Goal: Register for event/course

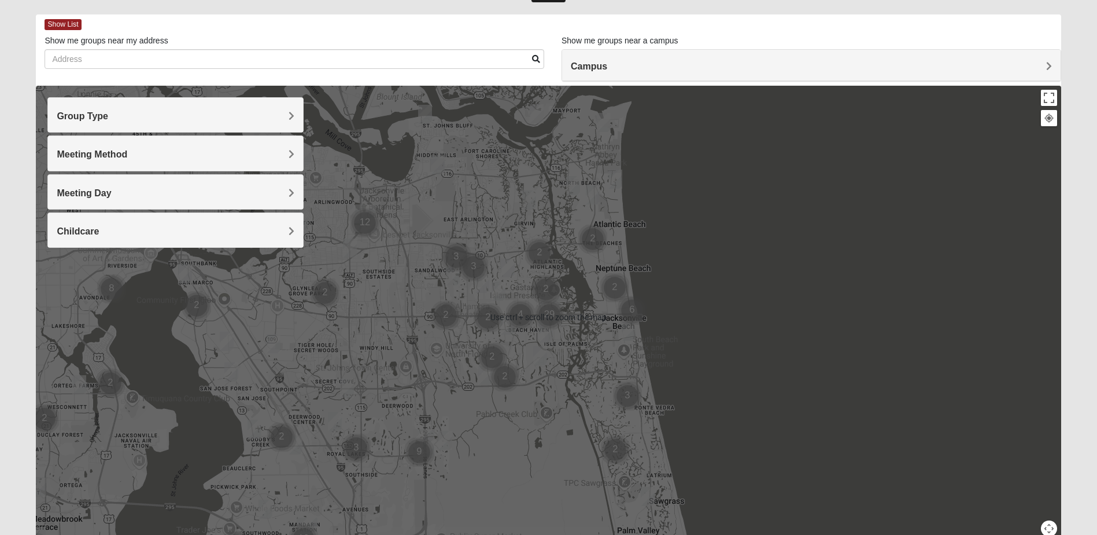
scroll to position [58, 0]
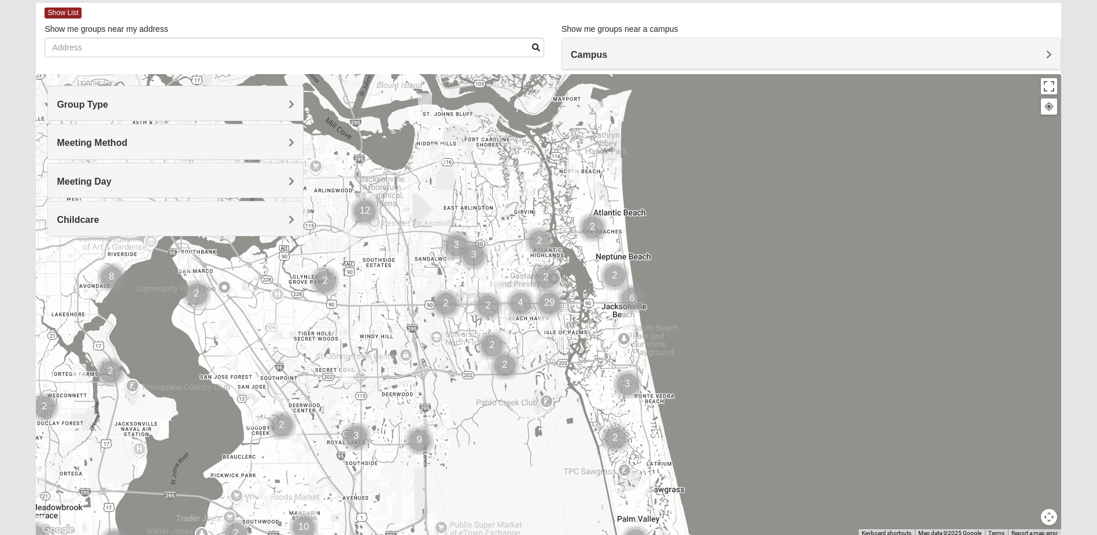
click at [279, 140] on h4 "Meeting Method" at bounding box center [176, 142] width 238 height 11
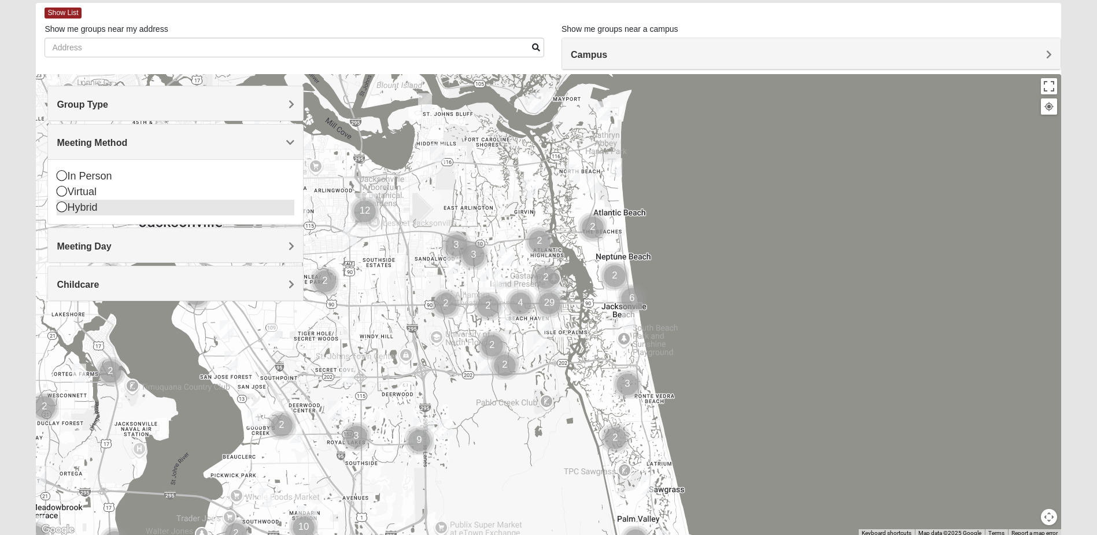
click at [62, 208] on icon at bounding box center [62, 206] width 10 height 10
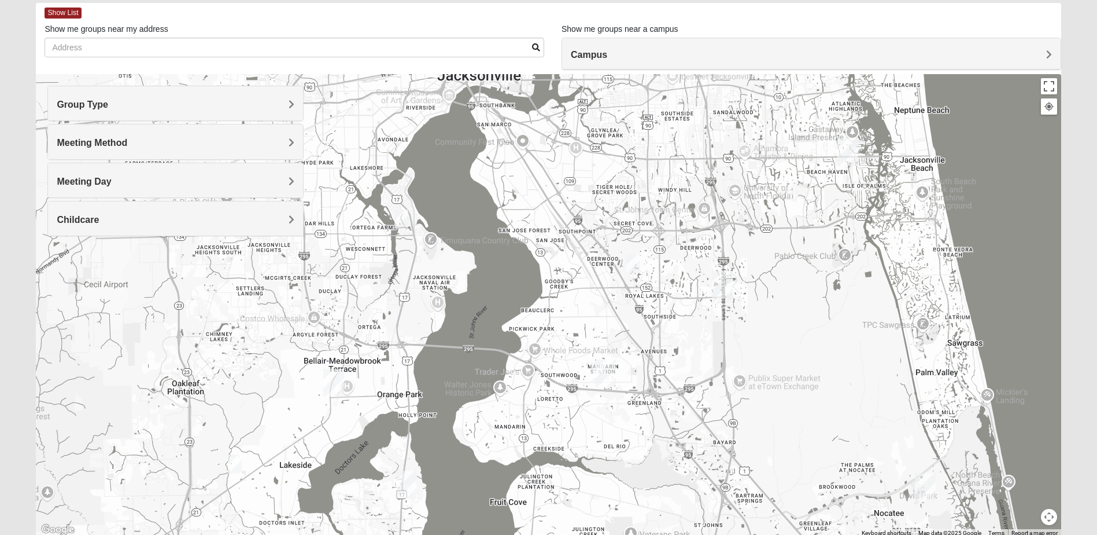
drag, startPoint x: 308, startPoint y: 341, endPoint x: 607, endPoint y: 194, distance: 333.2
click at [607, 194] on div at bounding box center [548, 305] width 1025 height 463
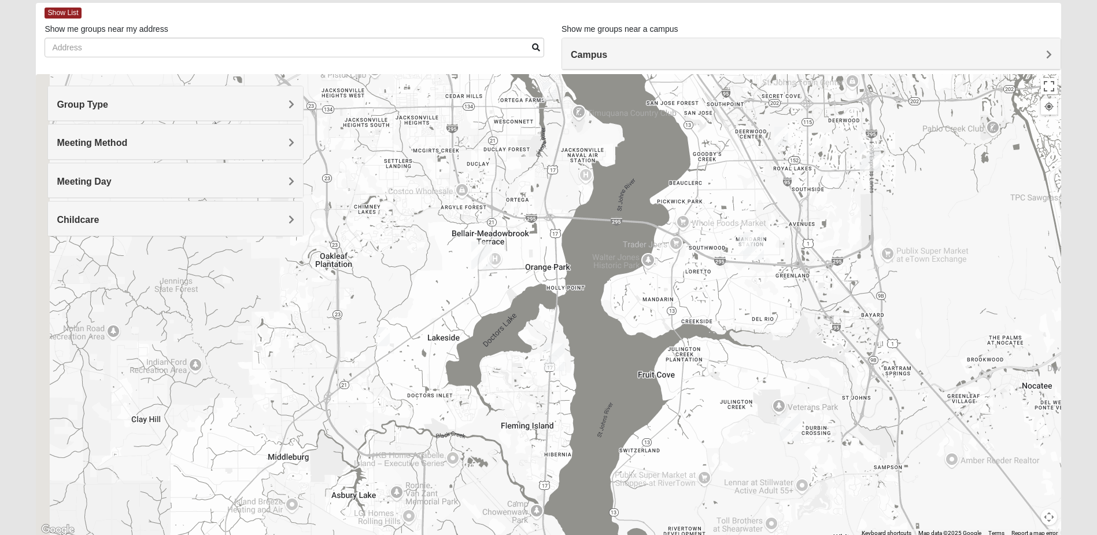
drag, startPoint x: 476, startPoint y: 385, endPoint x: 627, endPoint y: 255, distance: 199.7
click at [627, 255] on div at bounding box center [548, 305] width 1025 height 463
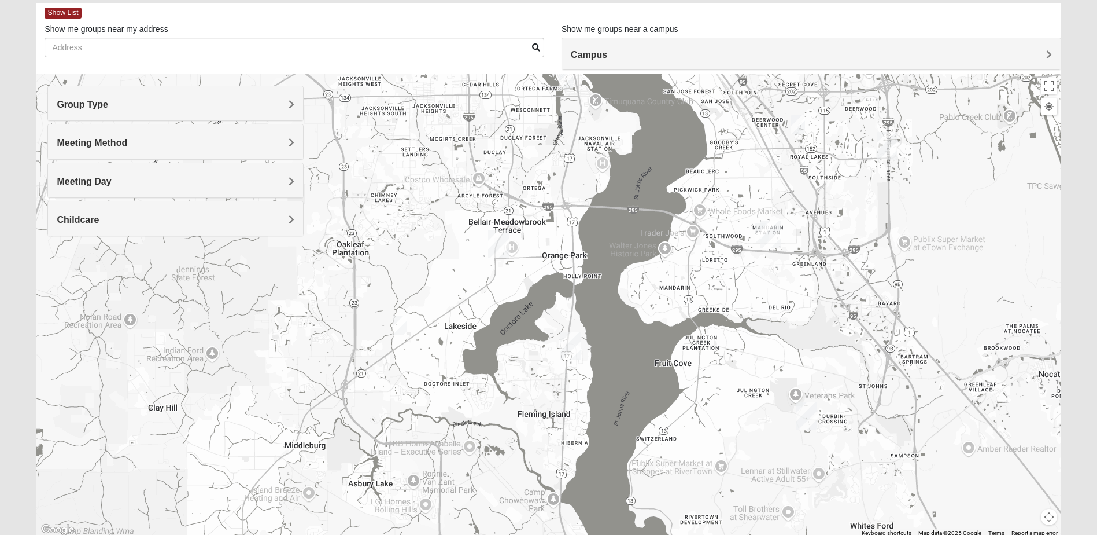
click at [108, 104] on span "Group Type" at bounding box center [82, 105] width 51 height 10
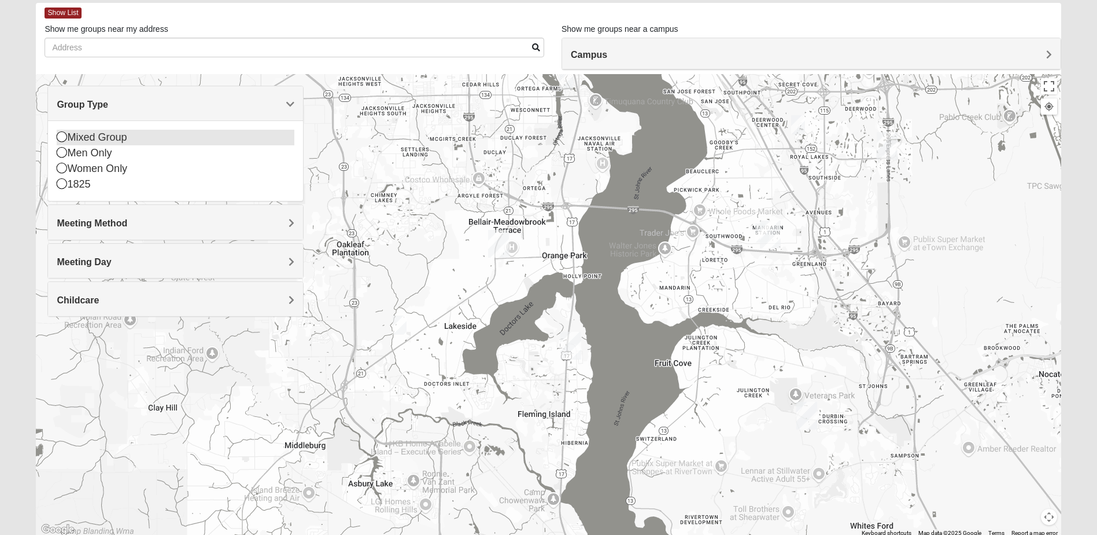
click at [62, 135] on icon at bounding box center [62, 136] width 10 height 10
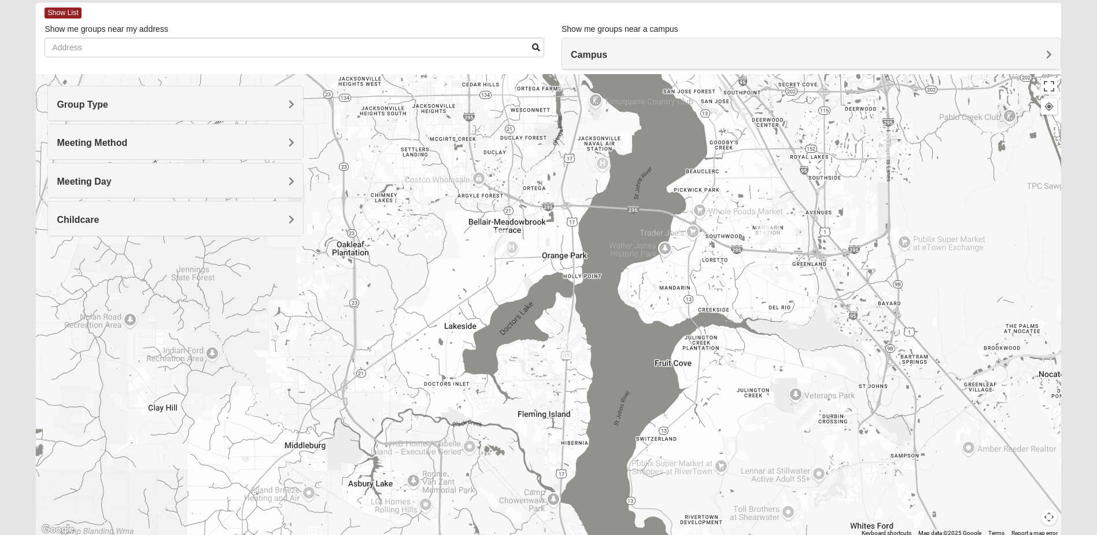
click at [157, 140] on h4 "Meeting Method" at bounding box center [176, 142] width 238 height 11
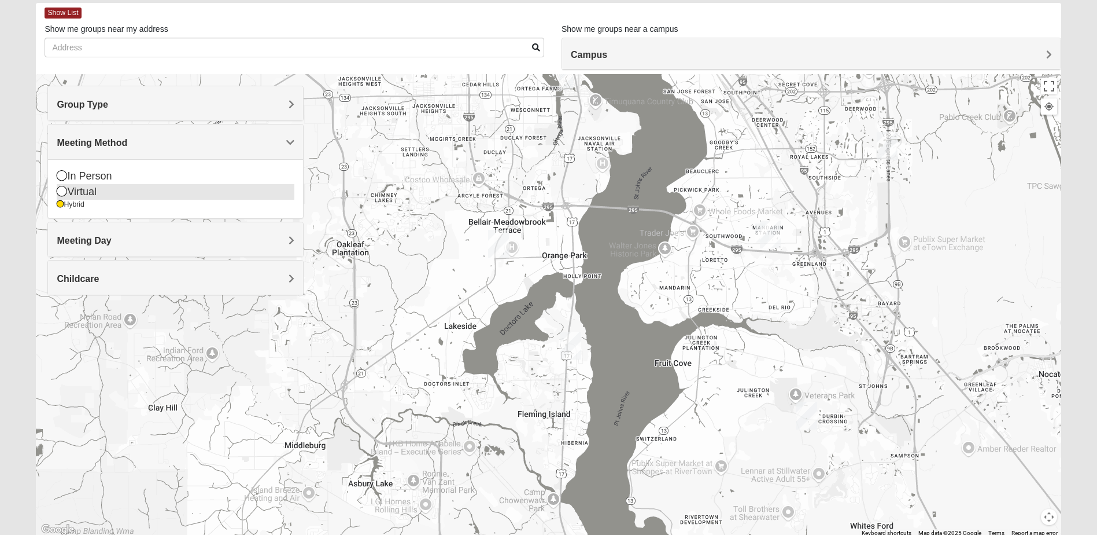
click at [61, 179] on icon at bounding box center [62, 175] width 10 height 10
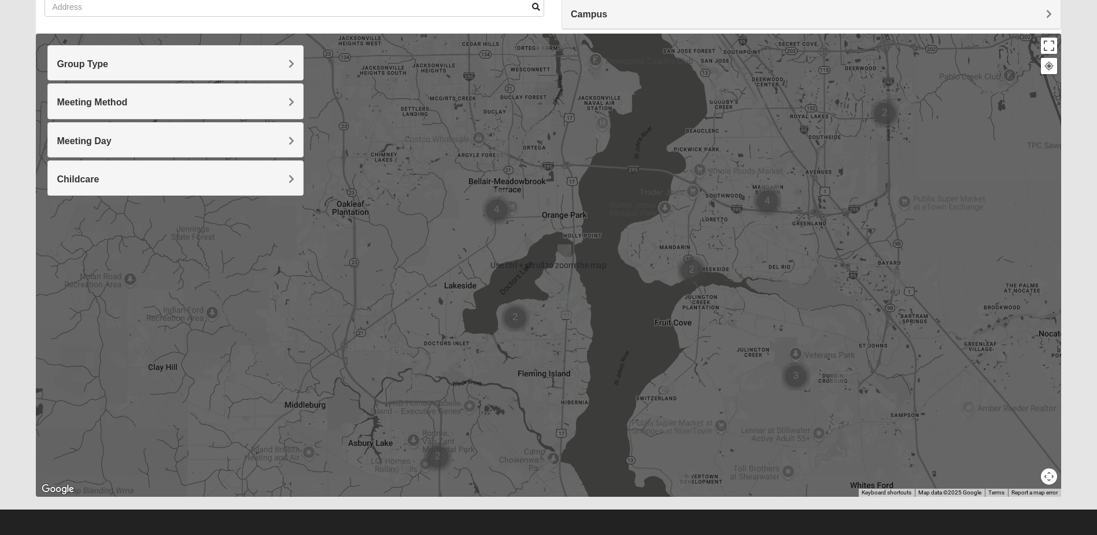
scroll to position [102, 0]
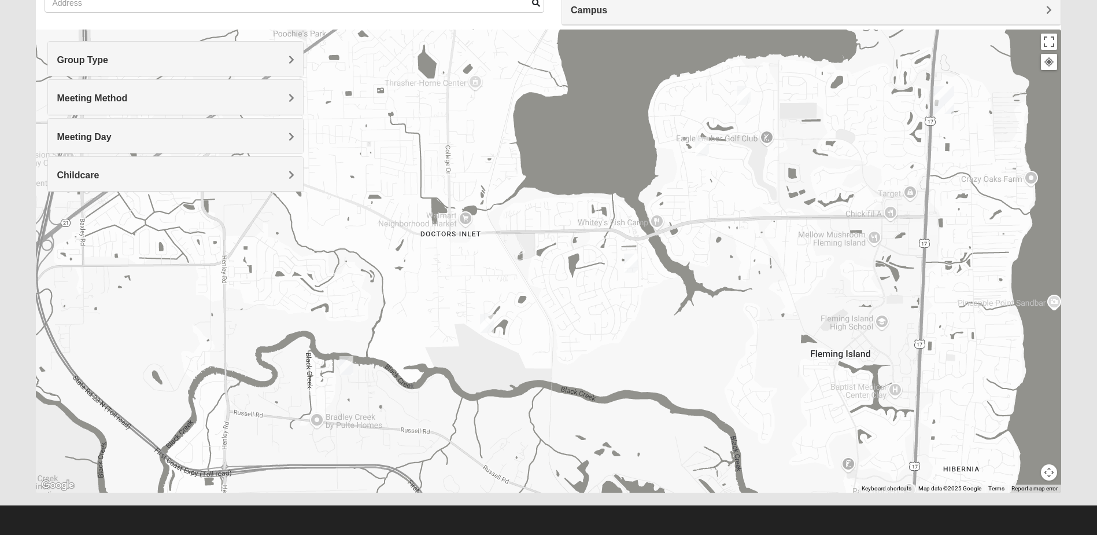
click at [629, 259] on img "Mixed Boger 32068" at bounding box center [631, 262] width 14 height 19
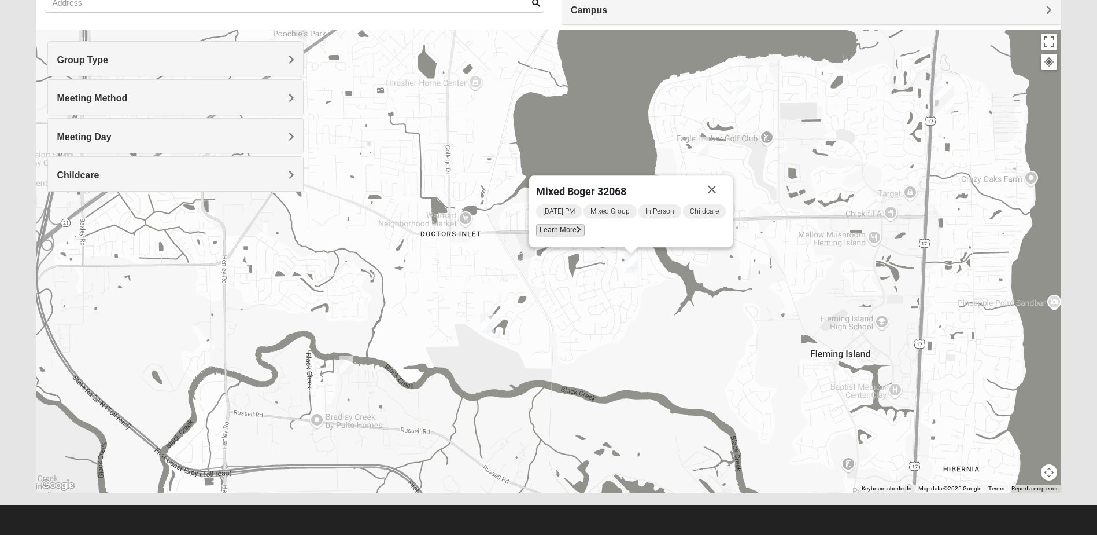
click at [570, 226] on span "Learn More" at bounding box center [560, 230] width 49 height 12
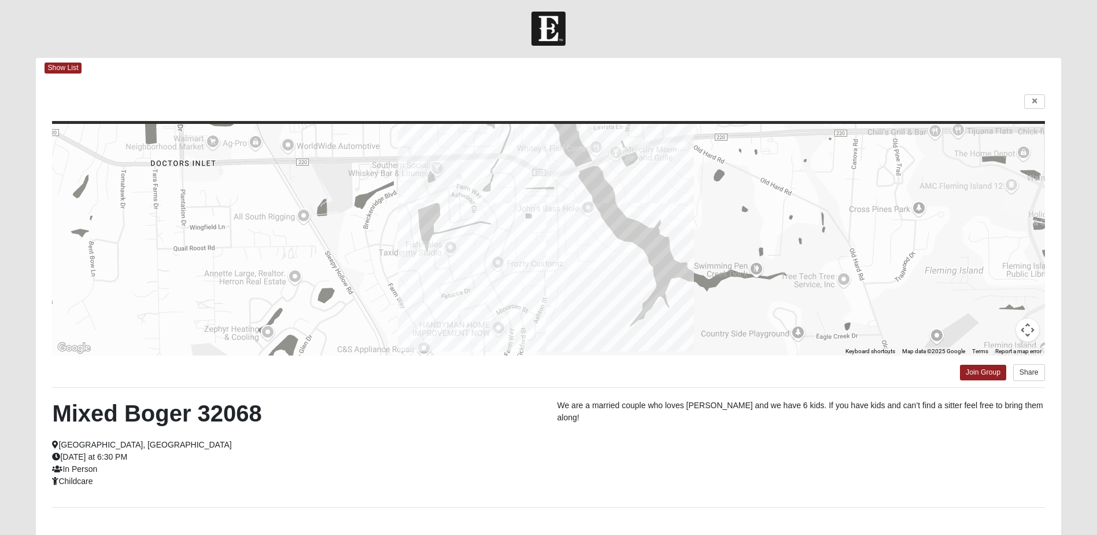
scroll to position [0, 0]
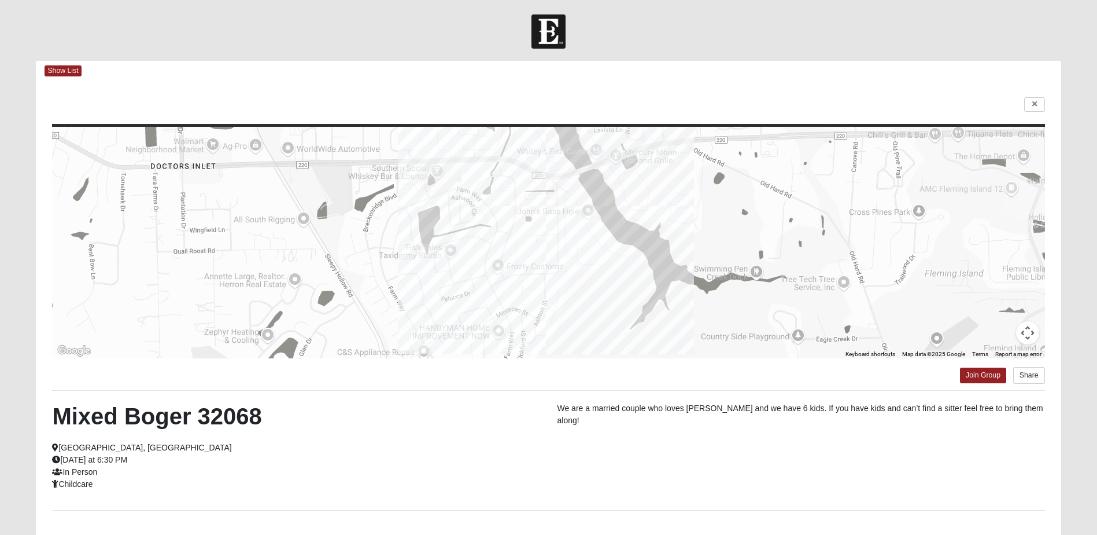
drag, startPoint x: 562, startPoint y: 233, endPoint x: 548, endPoint y: 234, distance: 13.9
click at [555, 233] on div at bounding box center [548, 242] width 993 height 231
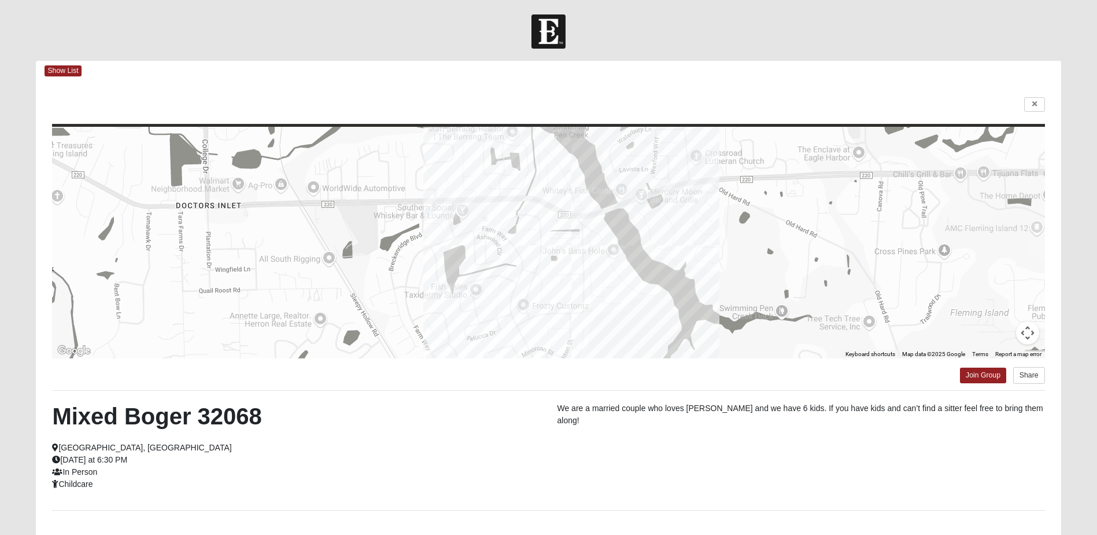
drag, startPoint x: 550, startPoint y: 234, endPoint x: 587, endPoint y: 275, distance: 55.7
click at [587, 275] on div at bounding box center [548, 242] width 993 height 231
drag, startPoint x: 62, startPoint y: 71, endPoint x: 154, endPoint y: 94, distance: 95.4
click at [63, 71] on span "Show List" at bounding box center [63, 70] width 36 height 11
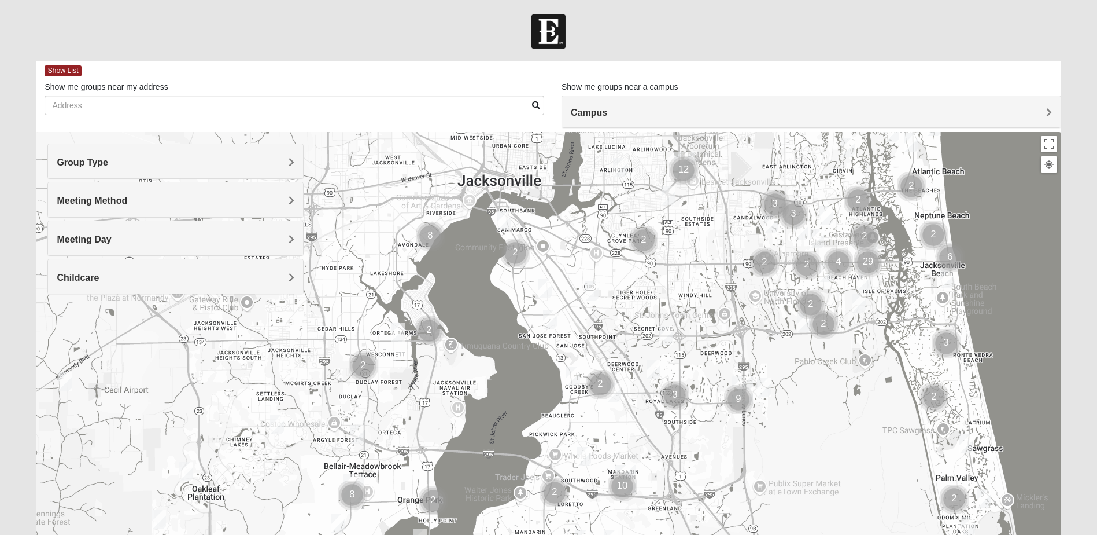
drag, startPoint x: 472, startPoint y: 367, endPoint x: 632, endPoint y: 282, distance: 181.4
click at [736, 283] on div at bounding box center [548, 363] width 1025 height 463
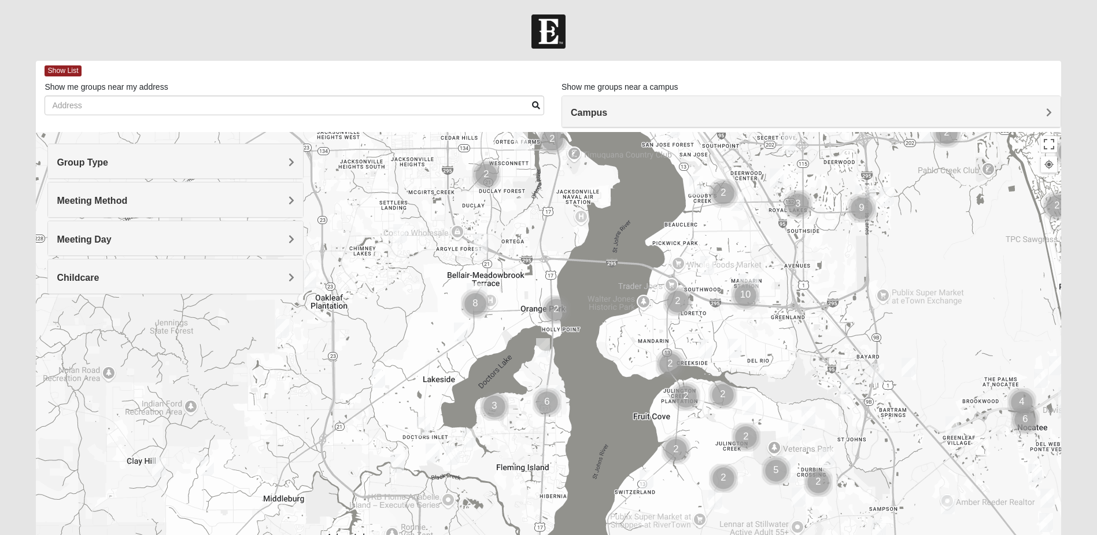
drag, startPoint x: 419, startPoint y: 439, endPoint x: 562, endPoint y: 231, distance: 252.2
click at [560, 233] on div at bounding box center [548, 363] width 1025 height 463
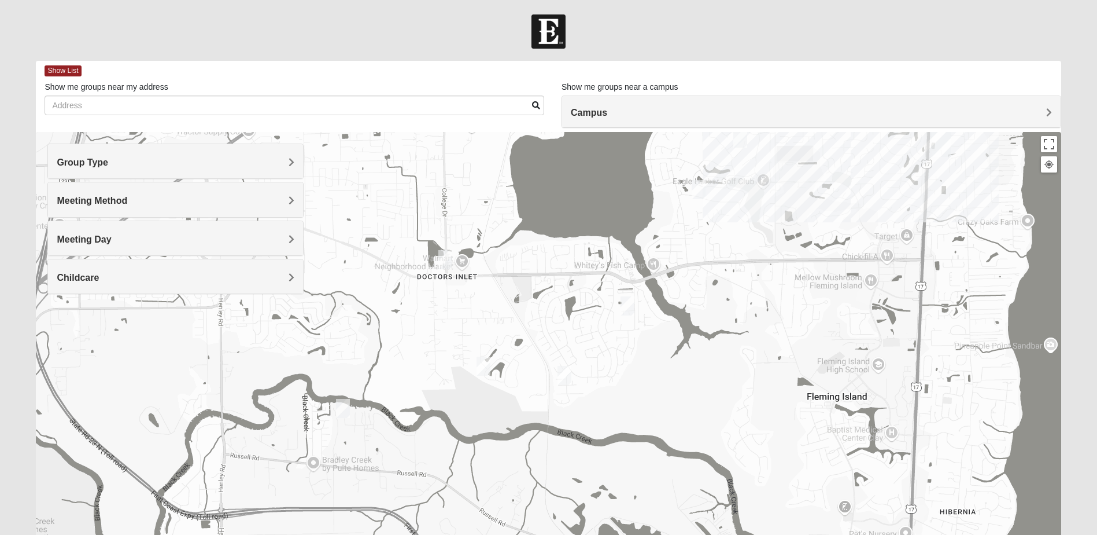
click at [227, 279] on h4 "Childcare" at bounding box center [176, 277] width 238 height 11
click at [106, 224] on div "Meeting Day" at bounding box center [175, 238] width 255 height 34
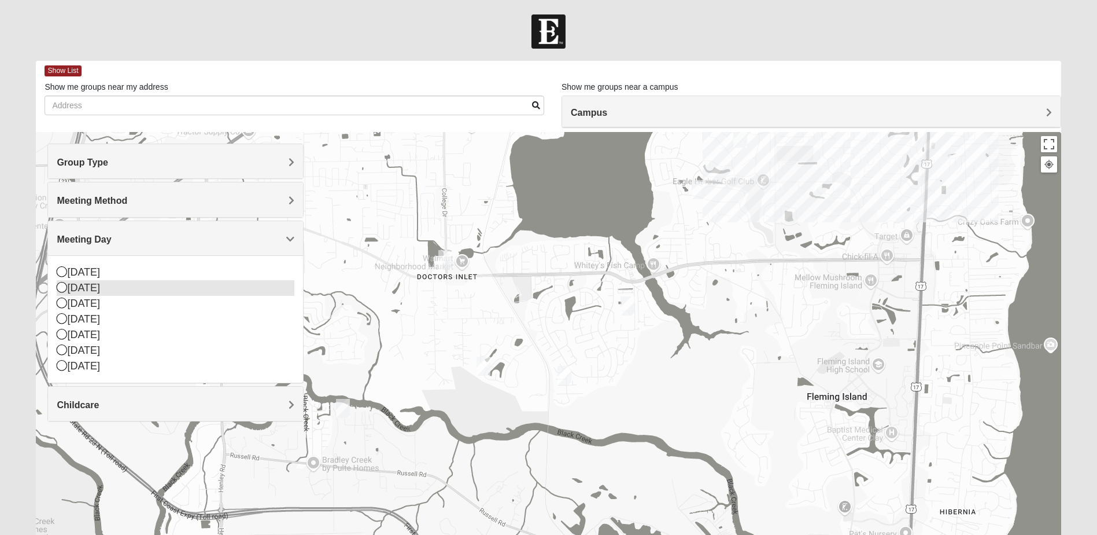
click at [62, 288] on icon at bounding box center [62, 287] width 10 height 10
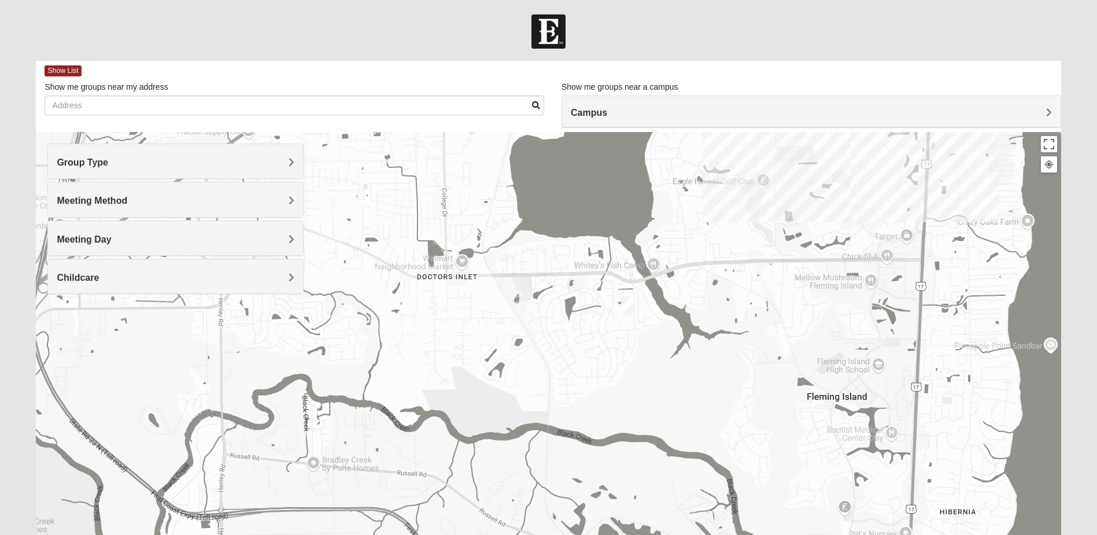
click at [109, 196] on span "Meeting Method" at bounding box center [92, 201] width 71 height 10
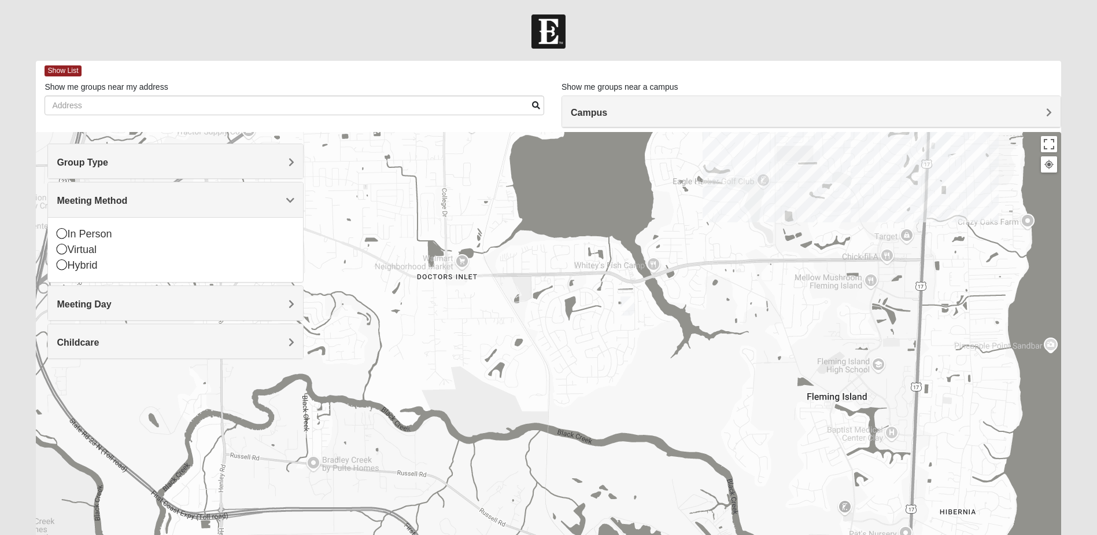
click at [76, 160] on span "Group Type" at bounding box center [82, 162] width 51 height 10
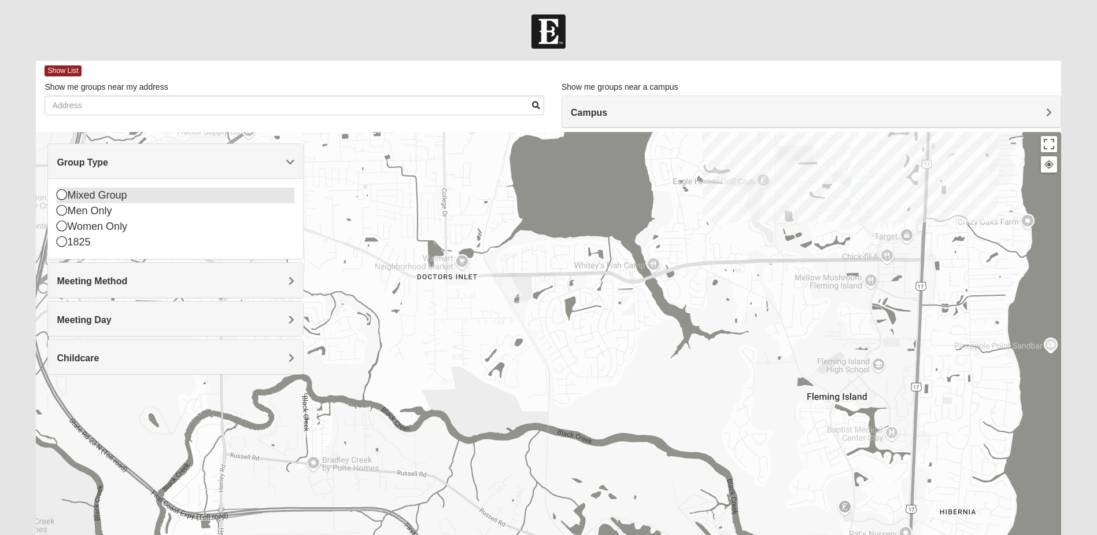
drag, startPoint x: 76, startPoint y: 160, endPoint x: 63, endPoint y: 196, distance: 38.3
click at [63, 196] on icon at bounding box center [62, 194] width 10 height 10
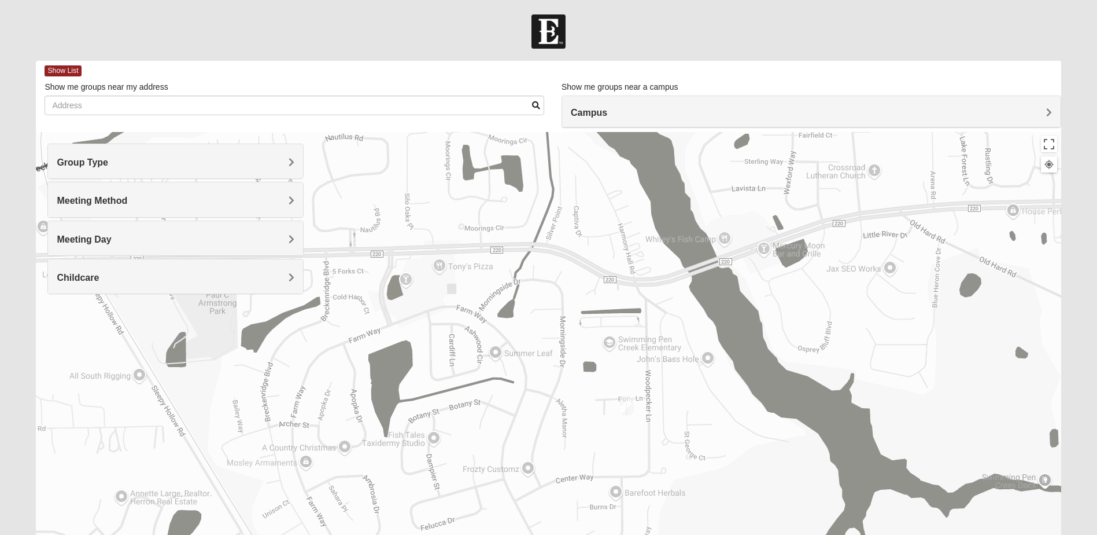
drag, startPoint x: 655, startPoint y: 238, endPoint x: 683, endPoint y: 348, distance: 114.1
click at [683, 348] on div at bounding box center [548, 363] width 1025 height 463
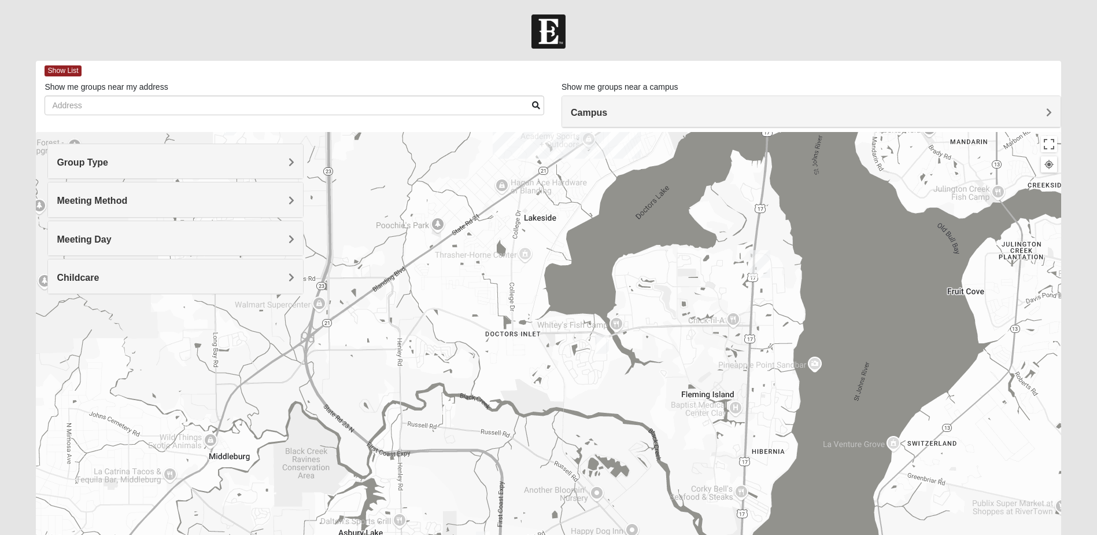
drag, startPoint x: 686, startPoint y: 258, endPoint x: 706, endPoint y: 368, distance: 111.8
click at [706, 368] on div at bounding box center [548, 363] width 1025 height 463
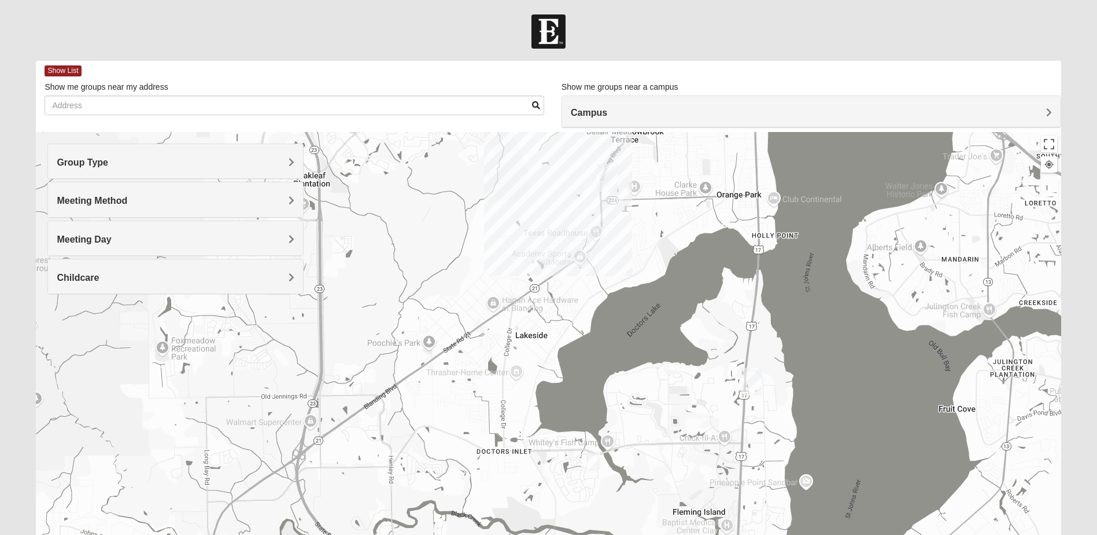
drag, startPoint x: 675, startPoint y: 136, endPoint x: 669, endPoint y: 251, distance: 115.2
click at [666, 252] on div at bounding box center [548, 363] width 1025 height 463
click at [750, 378] on img "Fleming Island" at bounding box center [751, 381] width 21 height 28
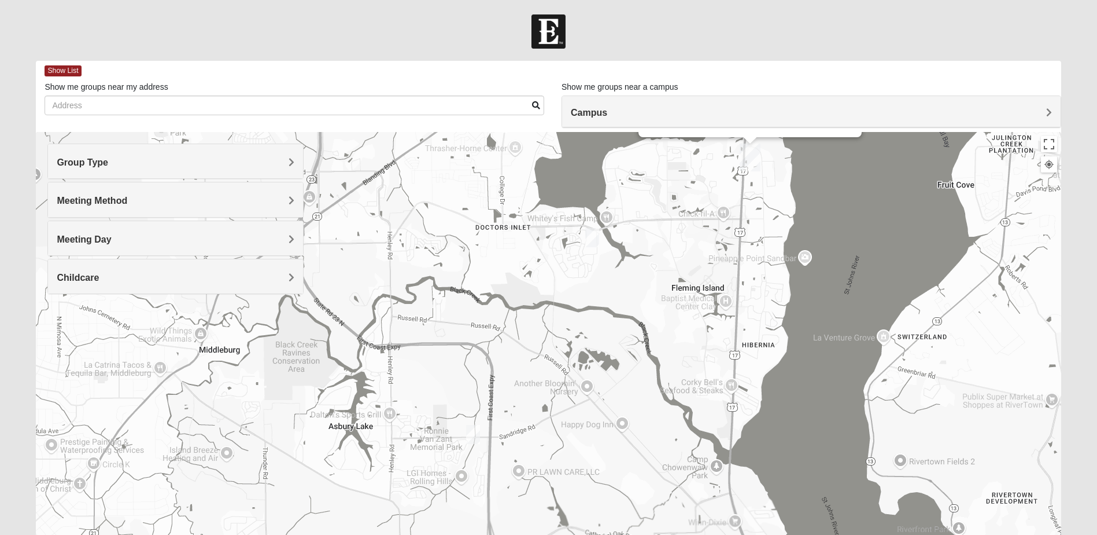
drag, startPoint x: 716, startPoint y: 487, endPoint x: 516, endPoint y: 518, distance: 202.7
click at [714, 264] on div "[PERSON_NAME][GEOGRAPHIC_DATA] [STREET_ADDRESS][PERSON_NAME]" at bounding box center [548, 363] width 1025 height 463
click at [475, 435] on img "Mixed Ingram 32043" at bounding box center [473, 435] width 14 height 19
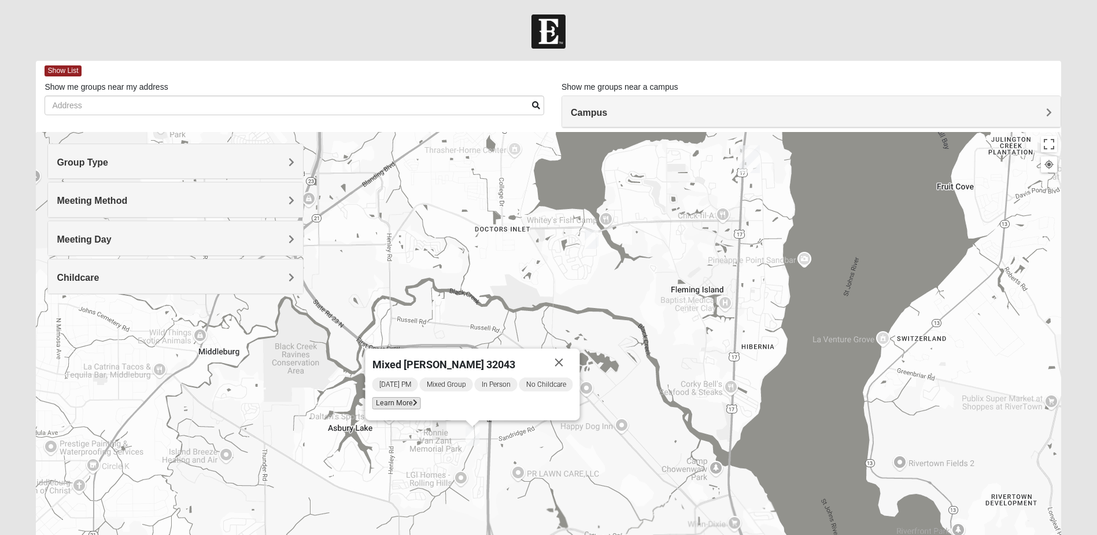
click at [413, 403] on icon at bounding box center [415, 402] width 5 height 7
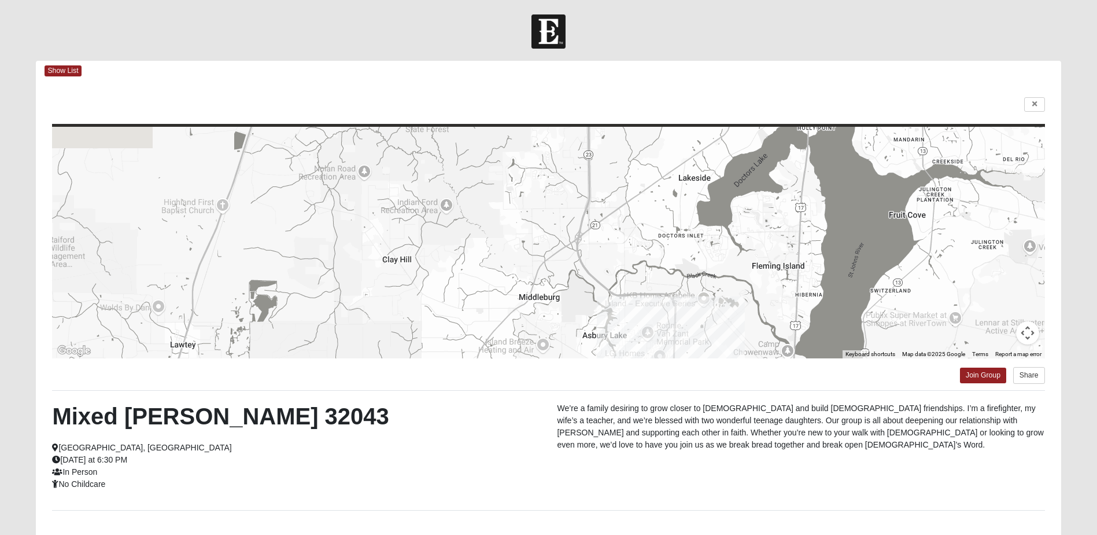
drag, startPoint x: 746, startPoint y: 235, endPoint x: 719, endPoint y: 293, distance: 64.4
click at [720, 293] on div at bounding box center [548, 242] width 993 height 231
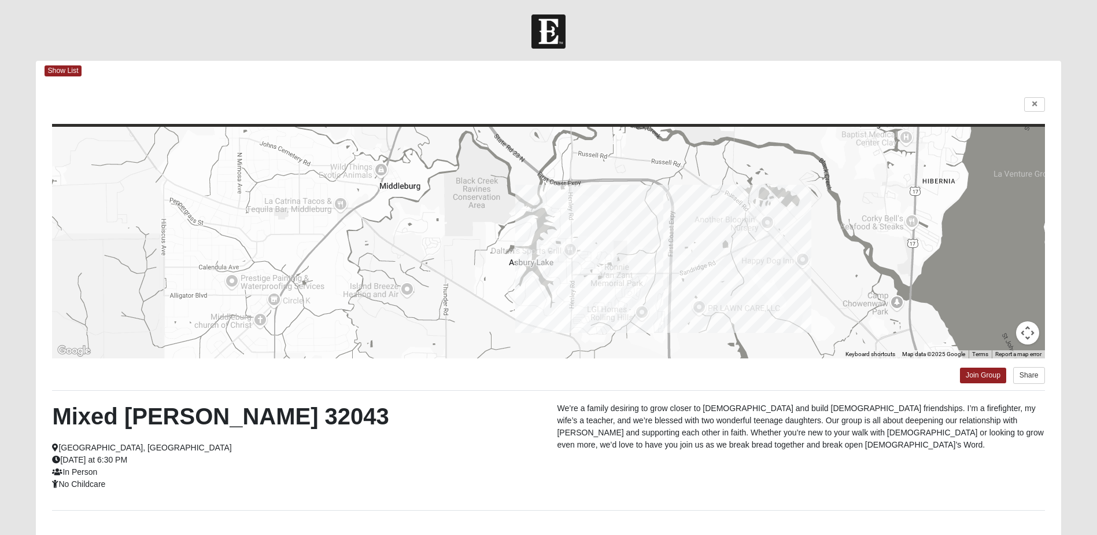
drag, startPoint x: 699, startPoint y: 318, endPoint x: 699, endPoint y: 219, distance: 98.9
click at [699, 219] on div at bounding box center [548, 242] width 993 height 231
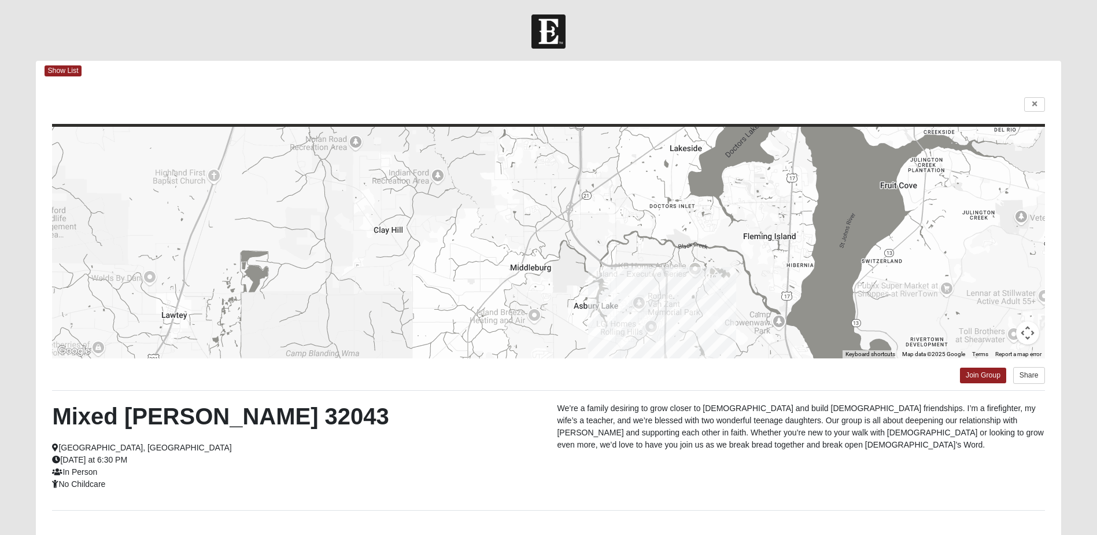
drag, startPoint x: 705, startPoint y: 175, endPoint x: 687, endPoint y: 241, distance: 68.5
click at [687, 241] on div at bounding box center [548, 242] width 993 height 231
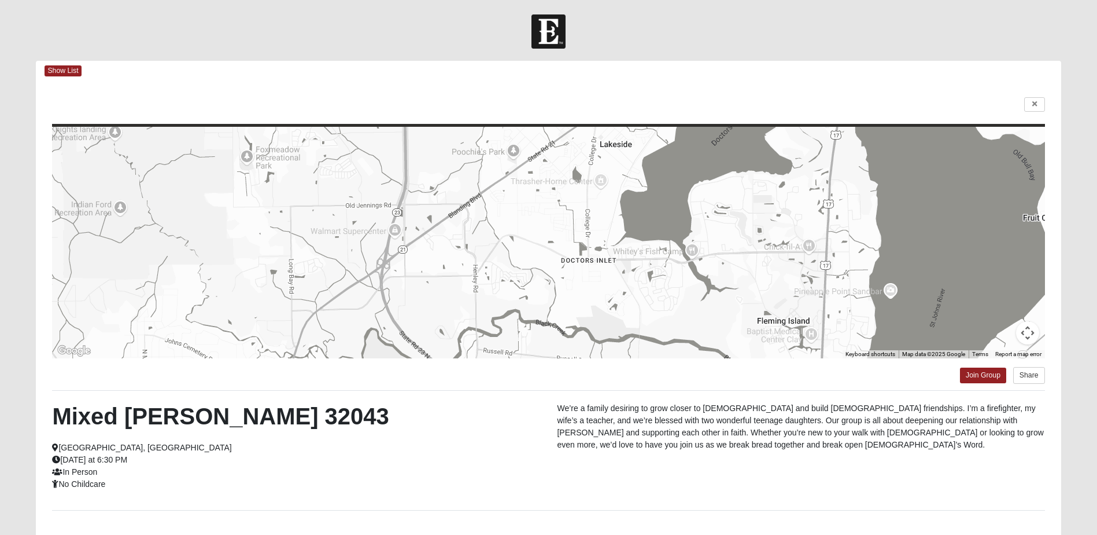
drag, startPoint x: 781, startPoint y: 179, endPoint x: 747, endPoint y: 242, distance: 70.9
click at [747, 242] on div at bounding box center [548, 242] width 993 height 231
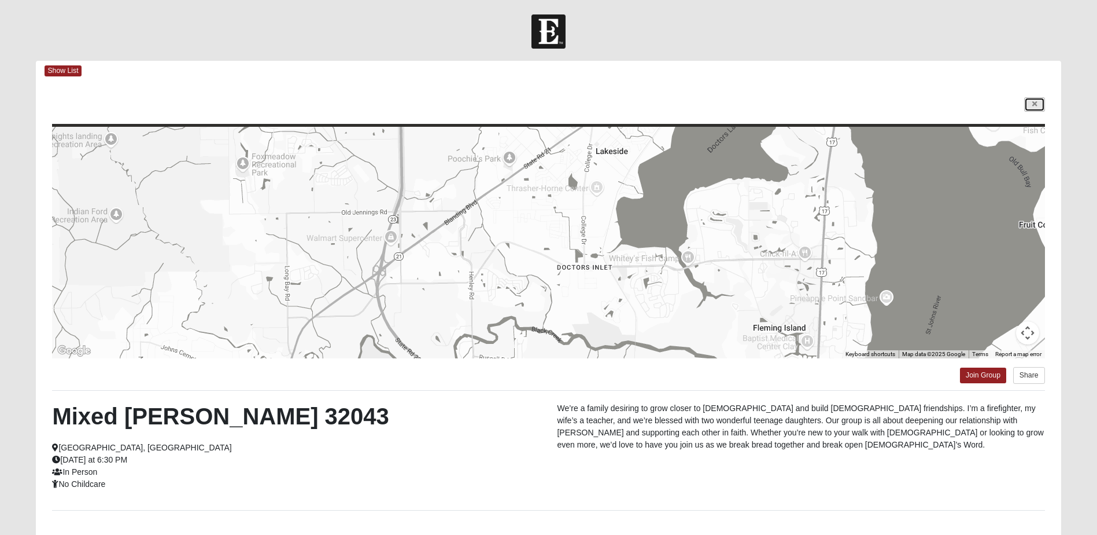
click at [1037, 100] on link at bounding box center [1035, 104] width 21 height 14
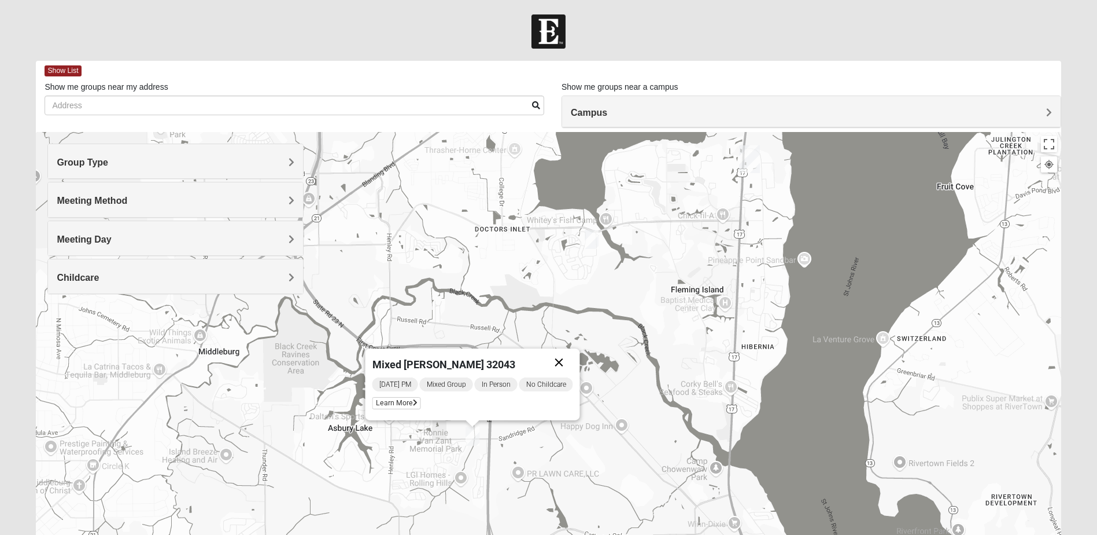
click at [558, 359] on button "Close" at bounding box center [560, 362] width 28 height 28
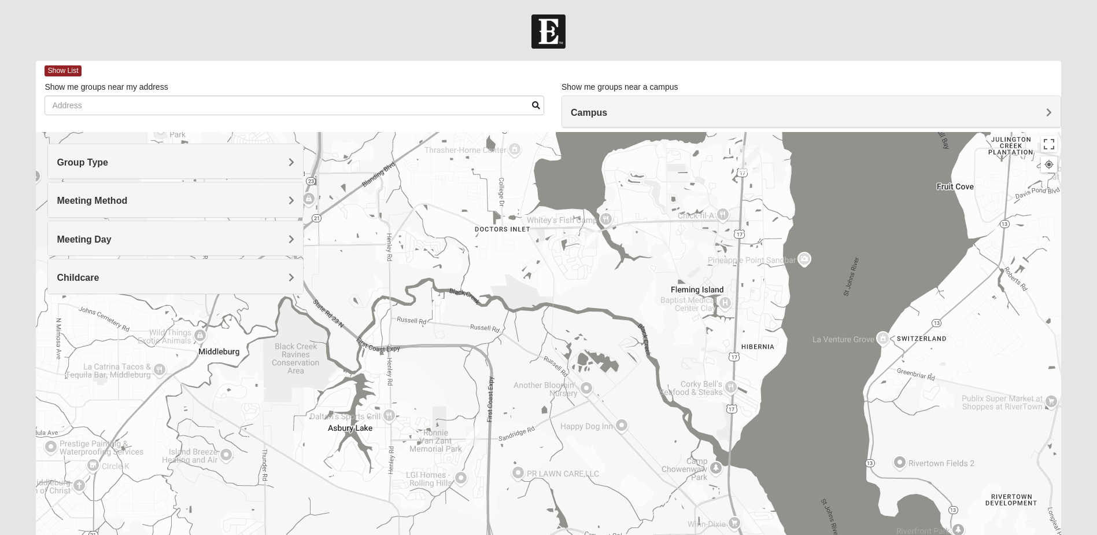
click at [263, 164] on h4 "Group Type" at bounding box center [176, 162] width 238 height 11
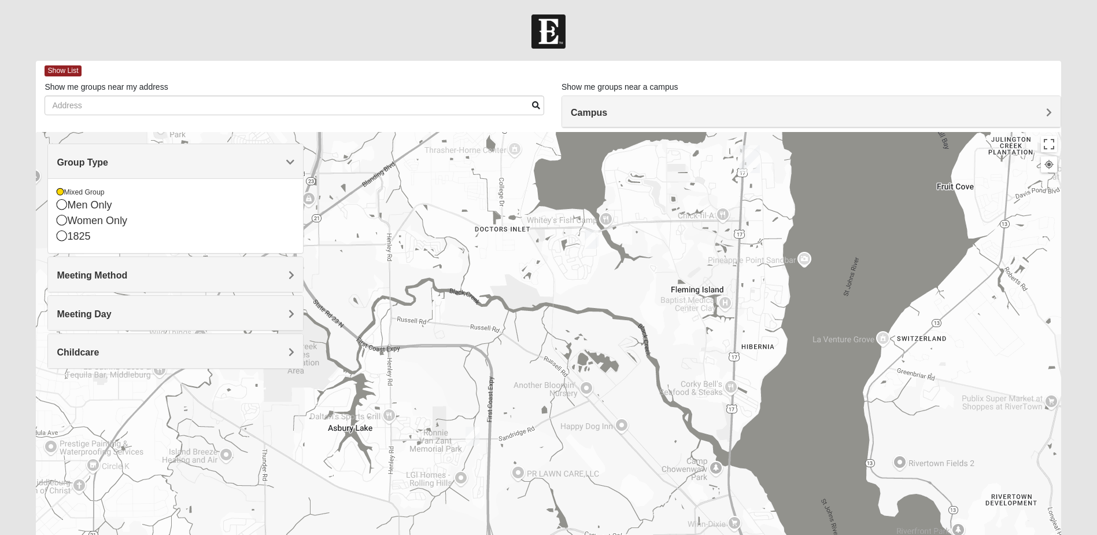
click at [591, 239] on img "Mixed Boger 32068" at bounding box center [592, 239] width 14 height 19
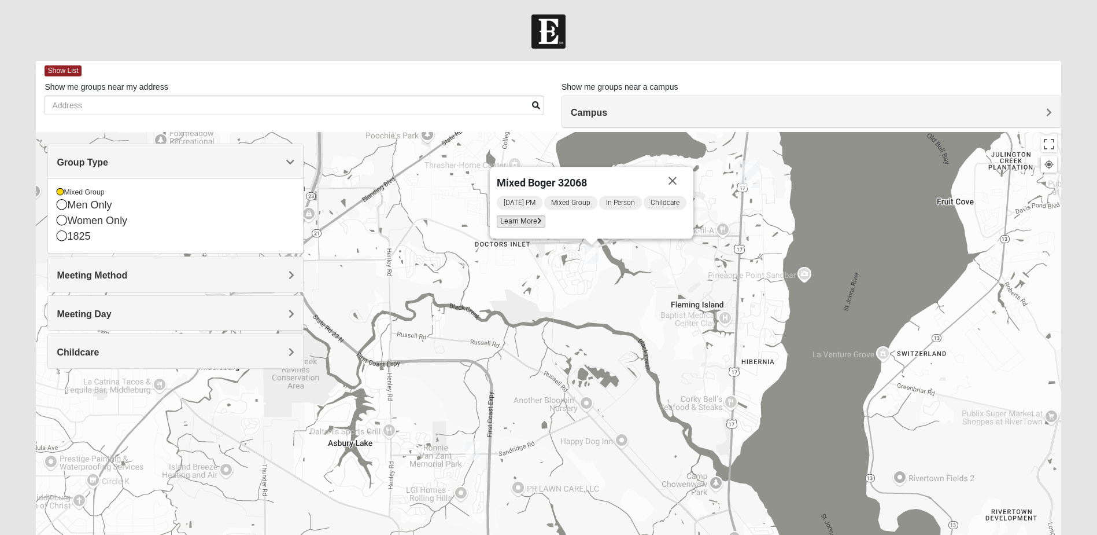
click at [511, 219] on span "Learn More" at bounding box center [521, 221] width 49 height 12
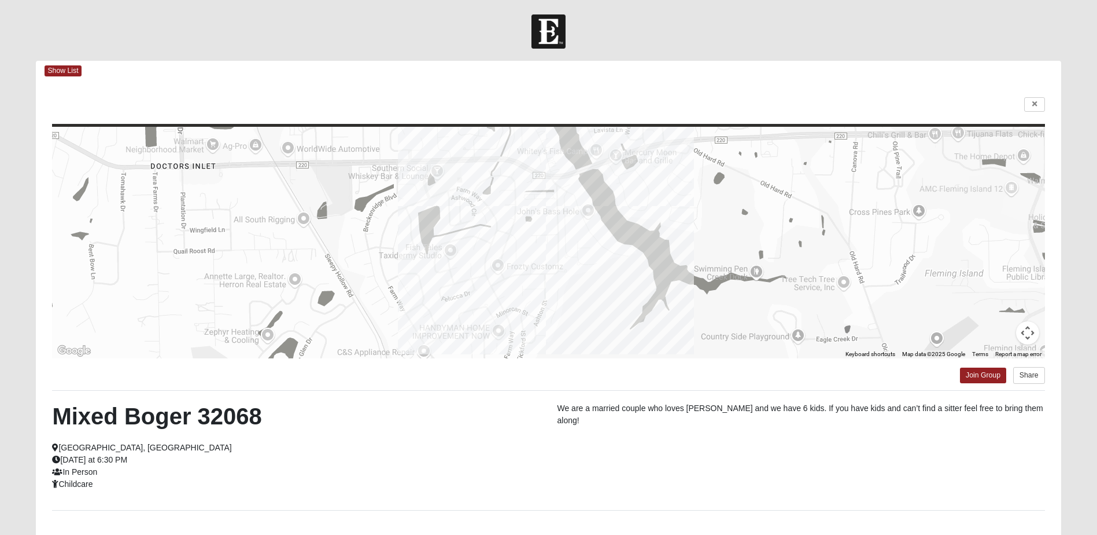
drag, startPoint x: 56, startPoint y: 68, endPoint x: 112, endPoint y: 83, distance: 58.7
click at [59, 70] on span "Show List" at bounding box center [63, 70] width 36 height 11
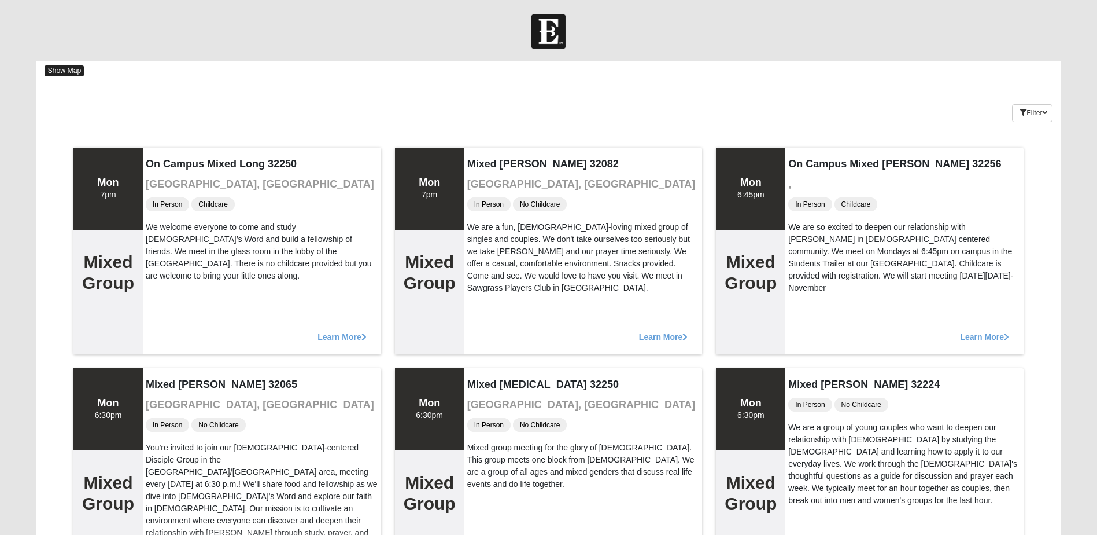
click at [73, 69] on span "Show Map" at bounding box center [64, 70] width 39 height 11
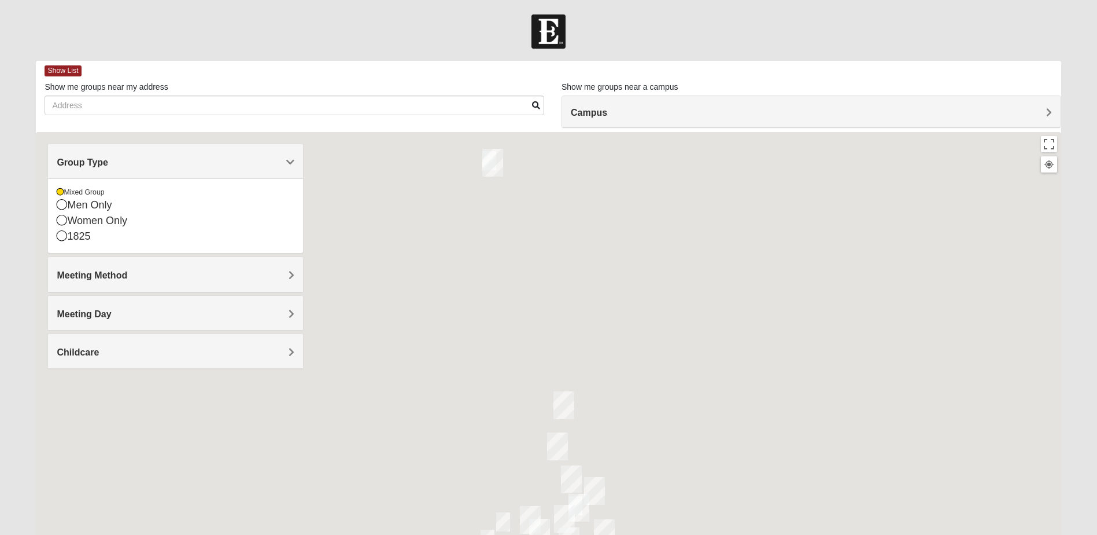
click at [108, 320] on div "Meeting Day" at bounding box center [175, 313] width 255 height 34
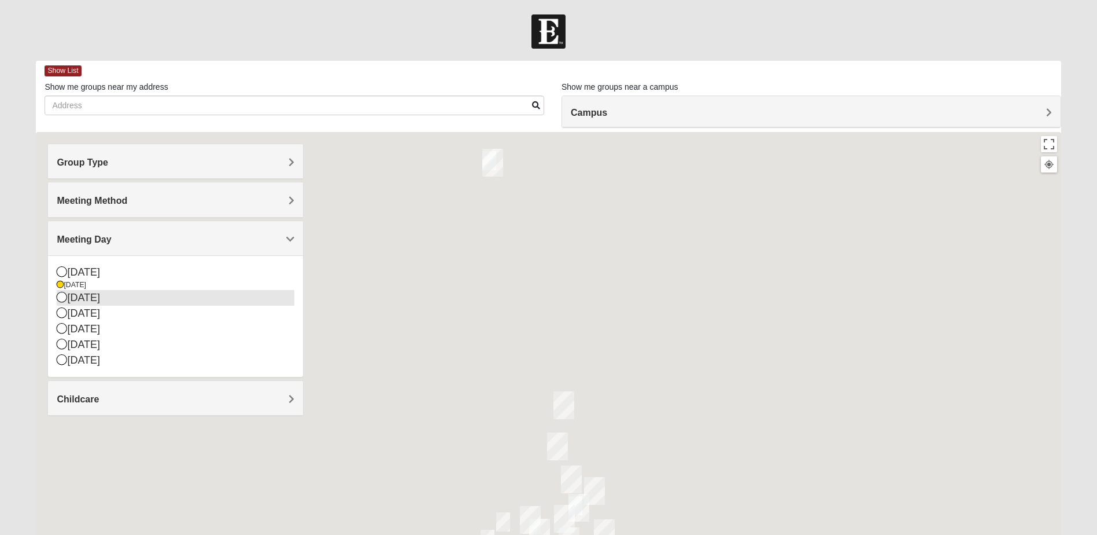
click at [63, 299] on icon at bounding box center [62, 297] width 10 height 10
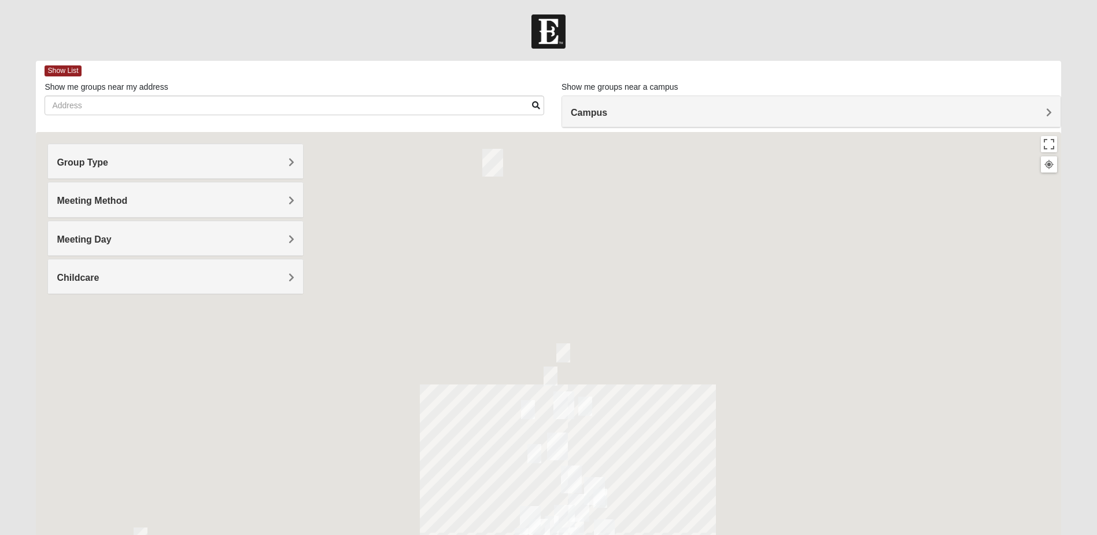
click at [144, 203] on h4 "Meeting Method" at bounding box center [176, 200] width 238 height 11
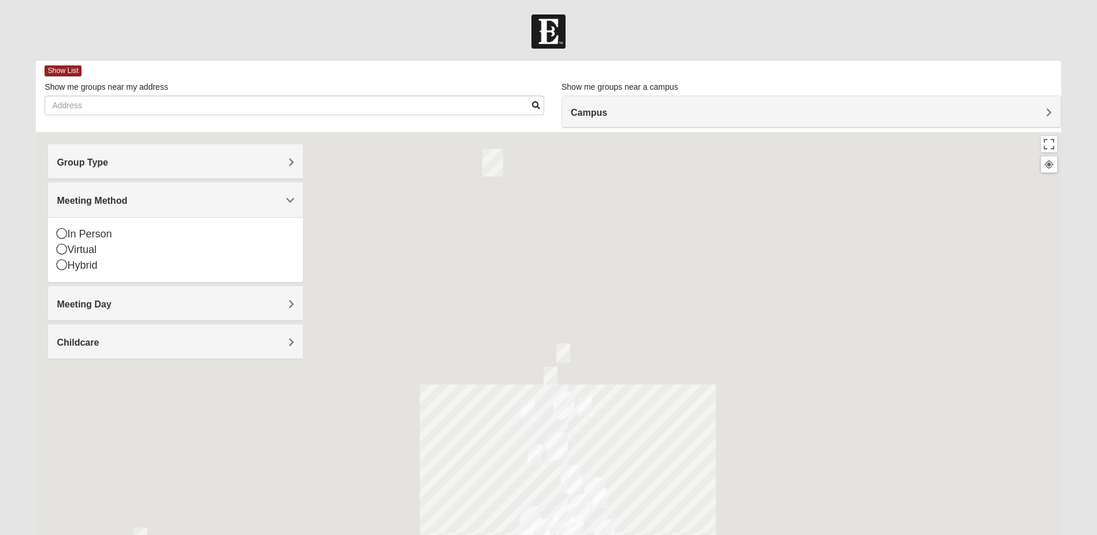
click at [106, 306] on span "Meeting Day" at bounding box center [84, 304] width 54 height 10
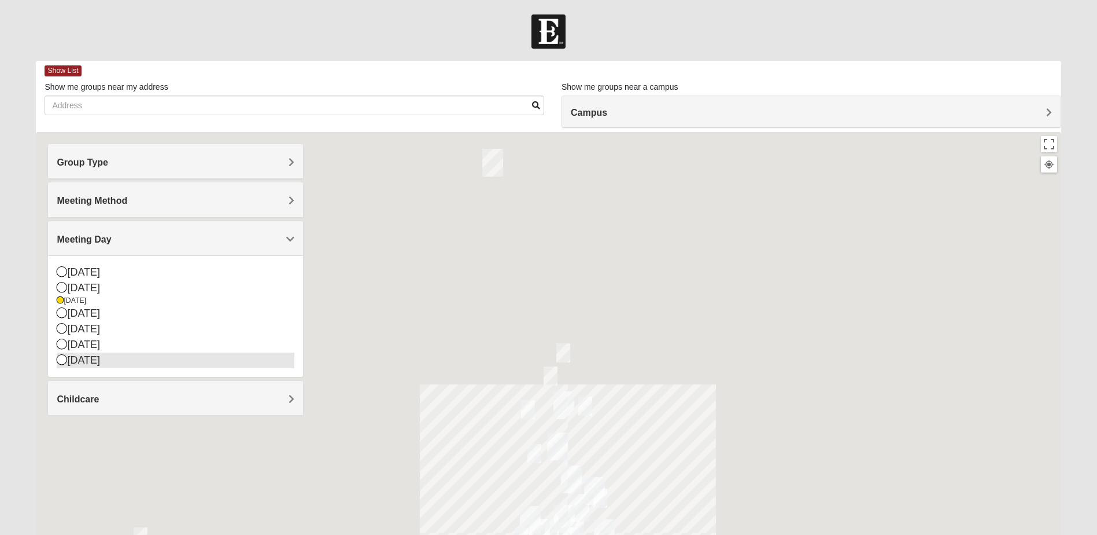
click at [62, 362] on icon at bounding box center [62, 359] width 10 height 10
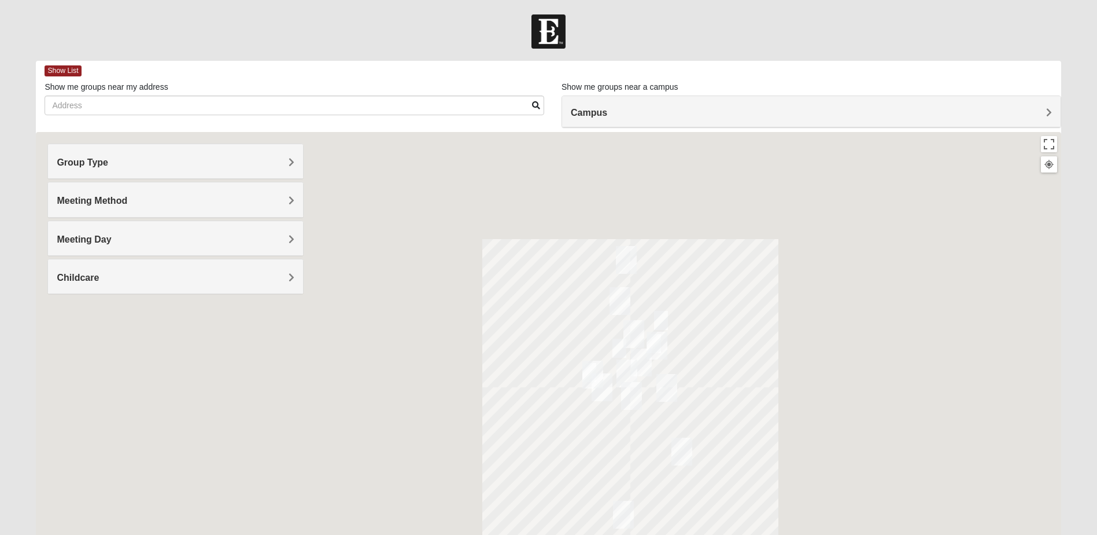
drag, startPoint x: 687, startPoint y: 369, endPoint x: 756, endPoint y: 210, distance: 173.6
click at [754, 210] on div at bounding box center [548, 363] width 1025 height 463
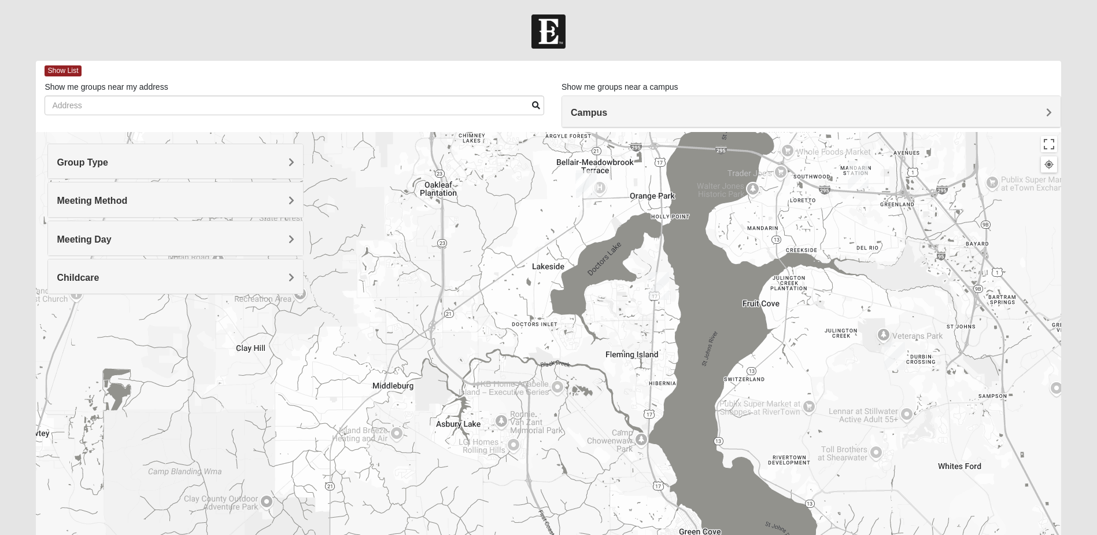
drag, startPoint x: 783, startPoint y: 275, endPoint x: 568, endPoint y: 366, distance: 233.4
click at [568, 366] on div at bounding box center [548, 363] width 1025 height 463
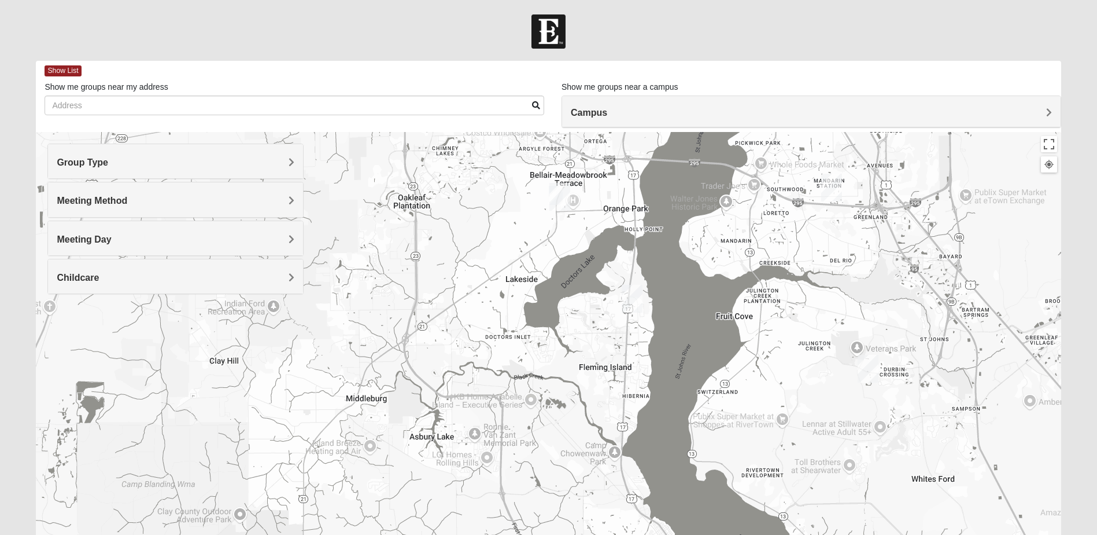
click at [122, 239] on h4 "Meeting Day" at bounding box center [176, 239] width 238 height 11
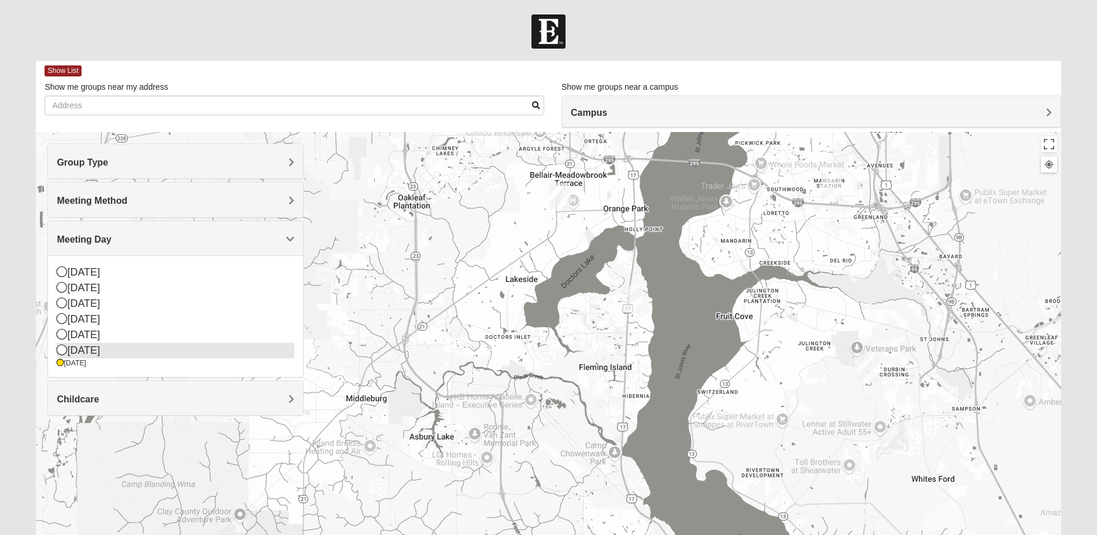
click at [64, 347] on icon at bounding box center [62, 349] width 10 height 10
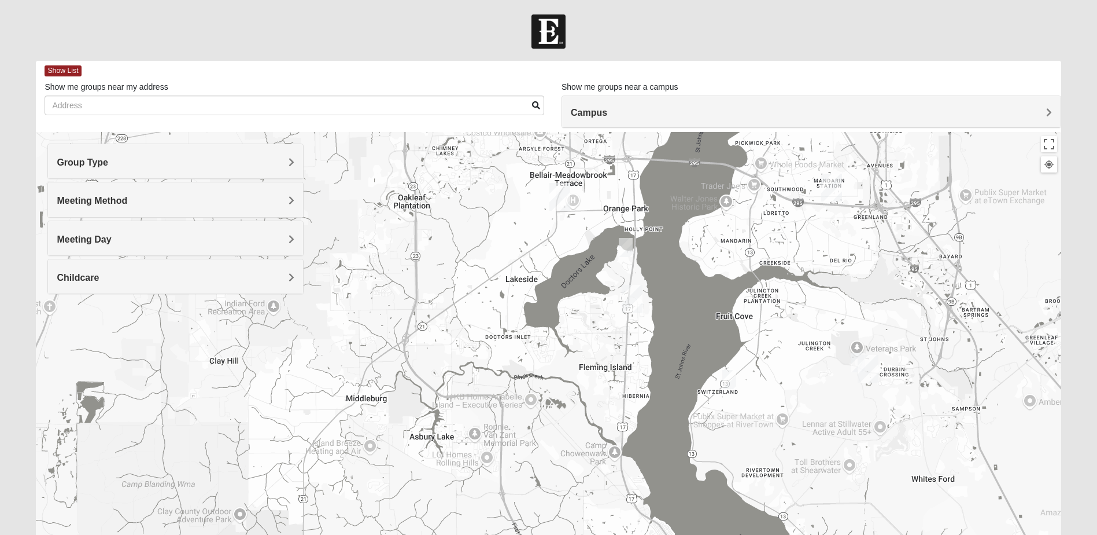
drag, startPoint x: 622, startPoint y: 245, endPoint x: 630, endPoint y: 243, distance: 8.4
click at [622, 245] on img "Mixed Bryant 32003" at bounding box center [626, 247] width 14 height 19
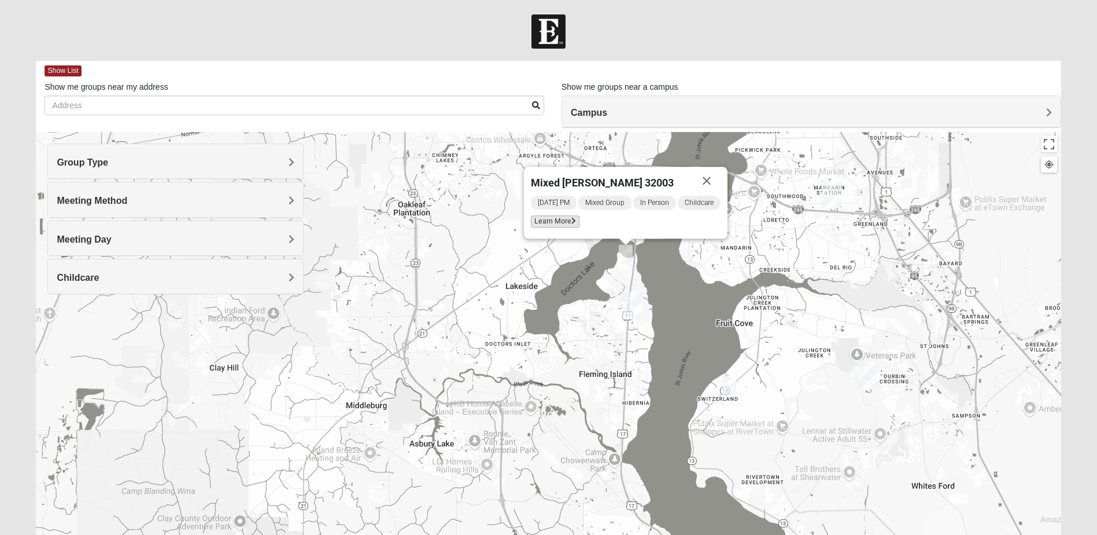
click at [550, 224] on span "Learn More" at bounding box center [555, 221] width 49 height 12
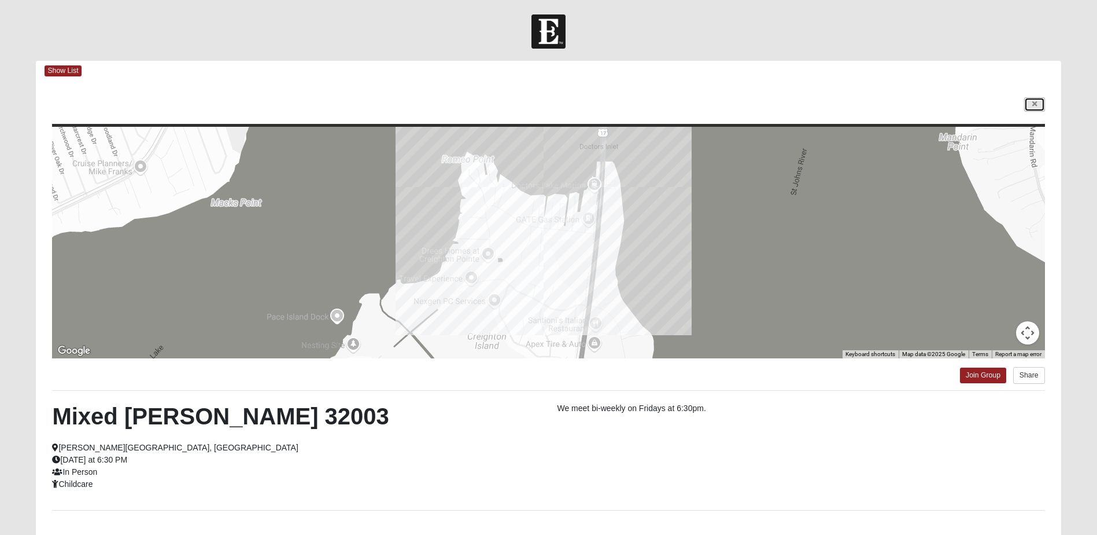
click at [1034, 103] on icon at bounding box center [1035, 104] width 5 height 7
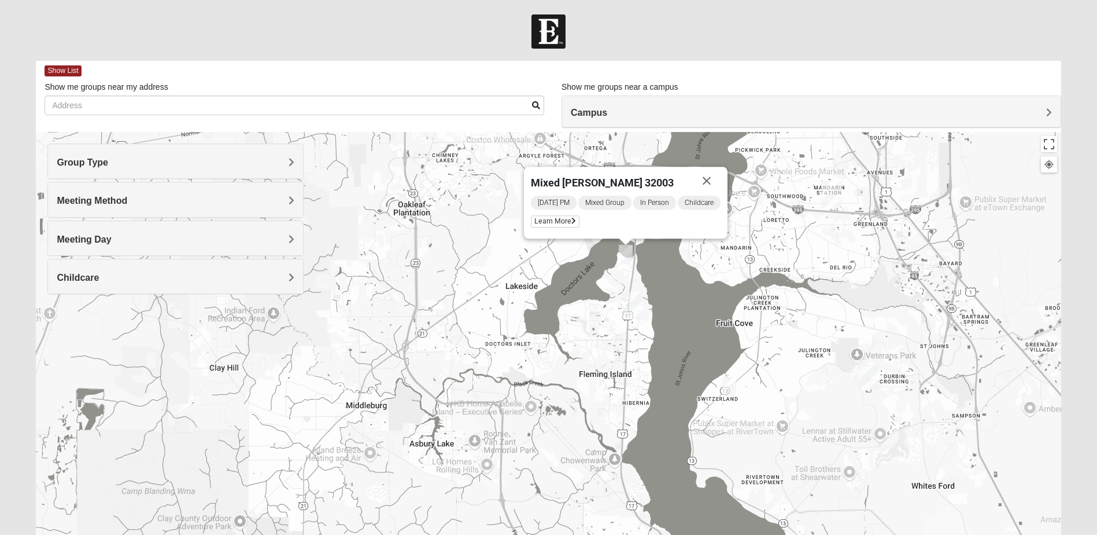
click at [121, 238] on h4 "Meeting Day" at bounding box center [176, 239] width 238 height 11
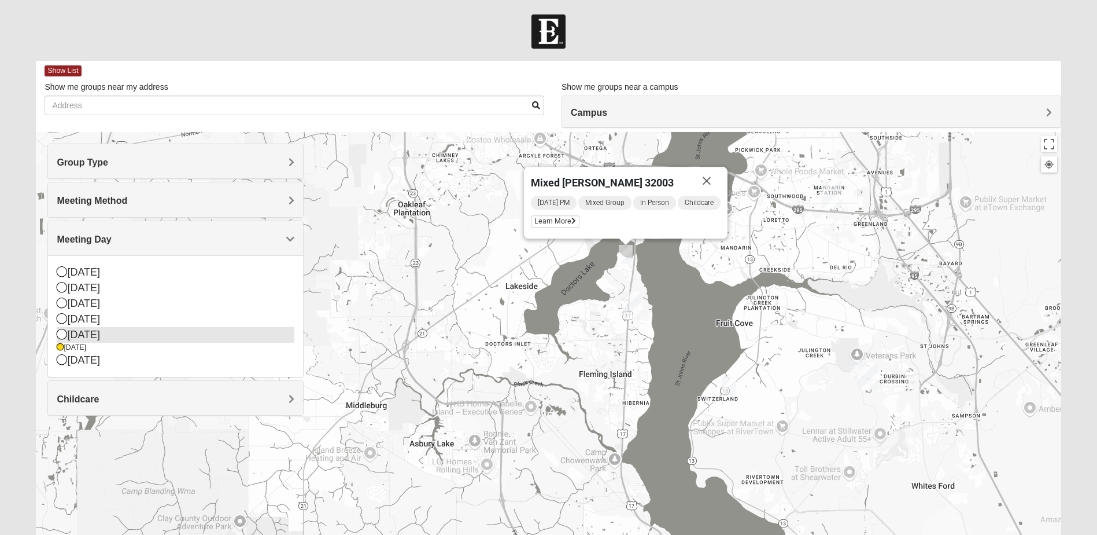
click at [62, 330] on icon at bounding box center [62, 334] width 10 height 10
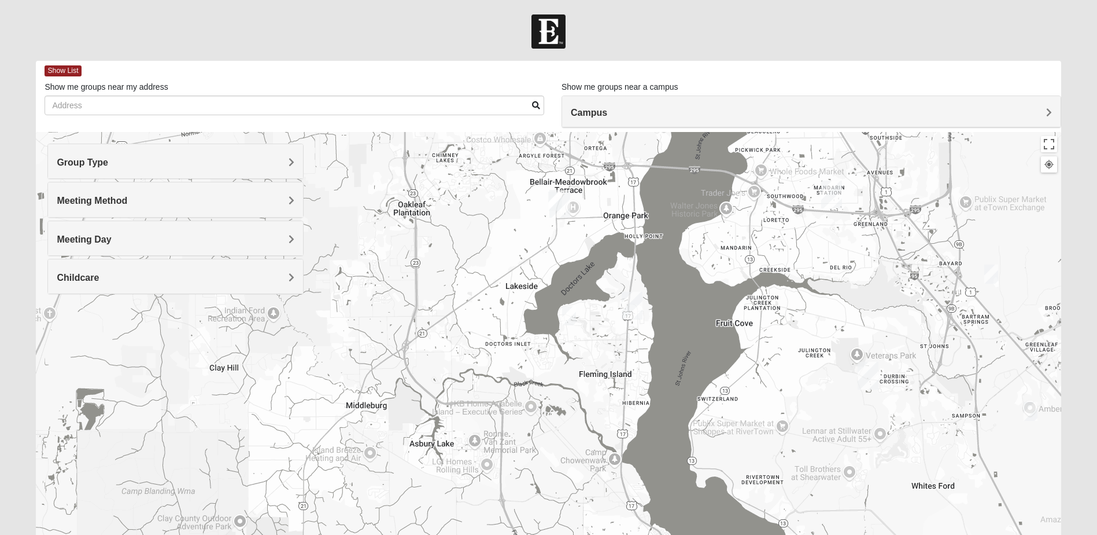
click at [567, 312] on img "Mixed Sims 32003" at bounding box center [569, 315] width 14 height 19
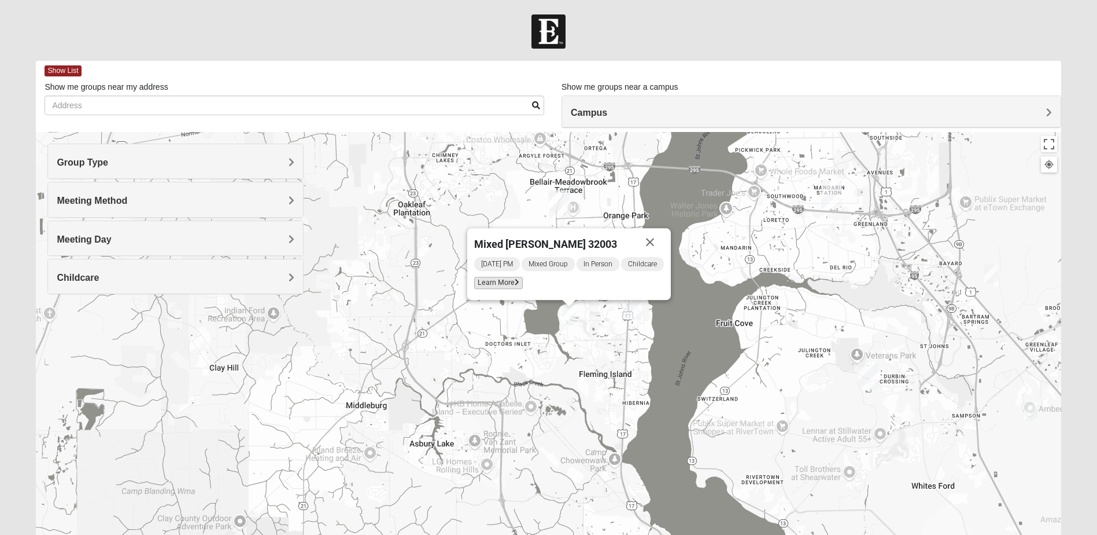
click at [502, 283] on span "Learn More" at bounding box center [498, 283] width 49 height 12
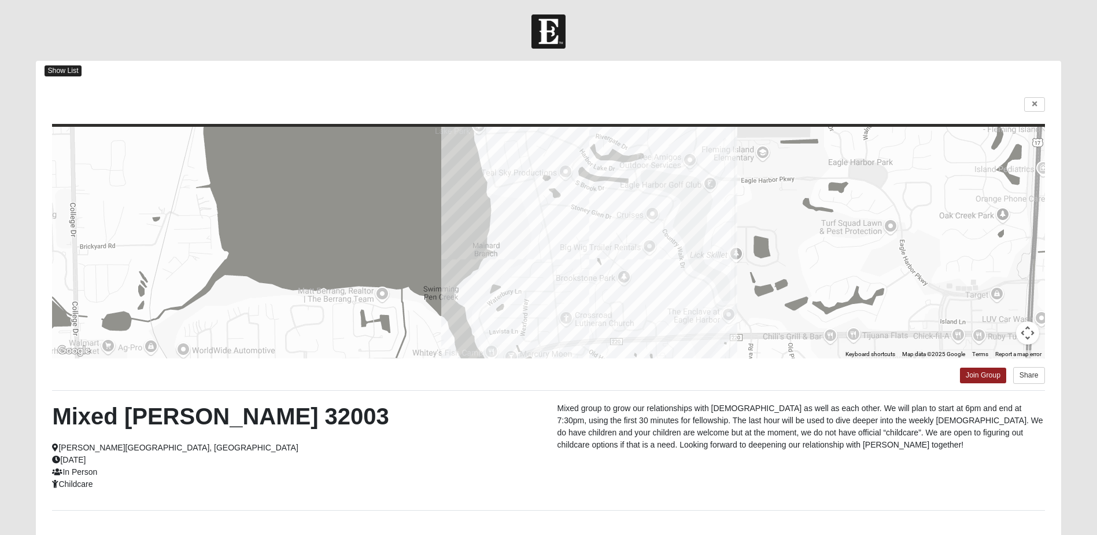
click at [51, 67] on span "Show List" at bounding box center [63, 70] width 36 height 11
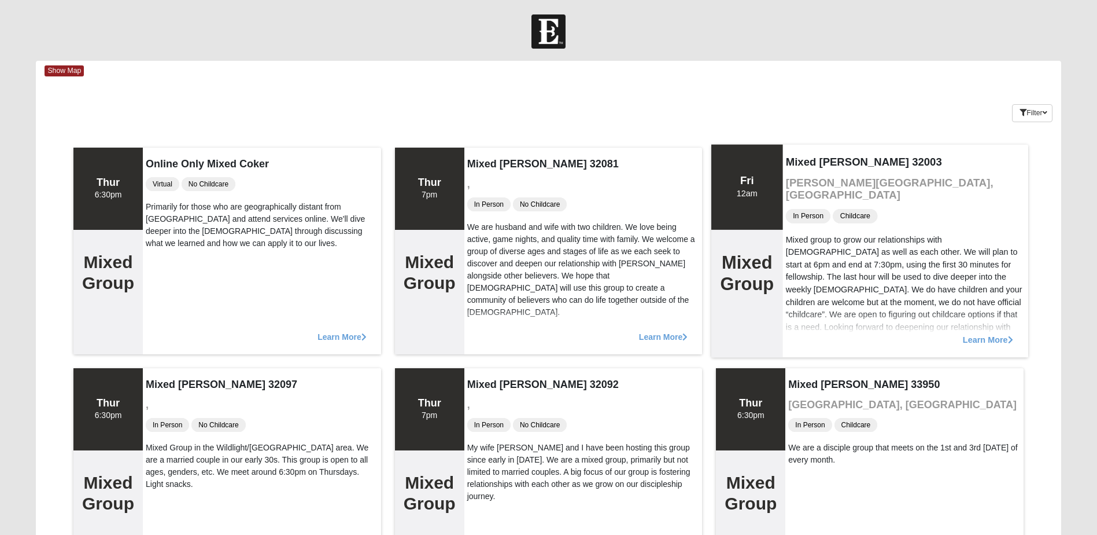
click at [997, 333] on span "Learn More" at bounding box center [988, 333] width 50 height 0
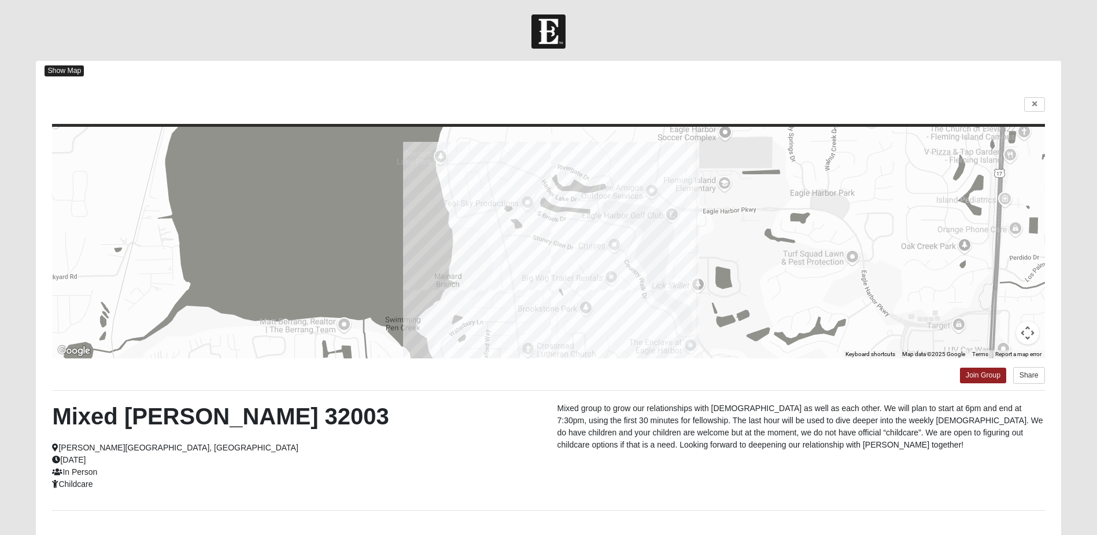
click at [51, 66] on span "Show Map" at bounding box center [64, 70] width 39 height 11
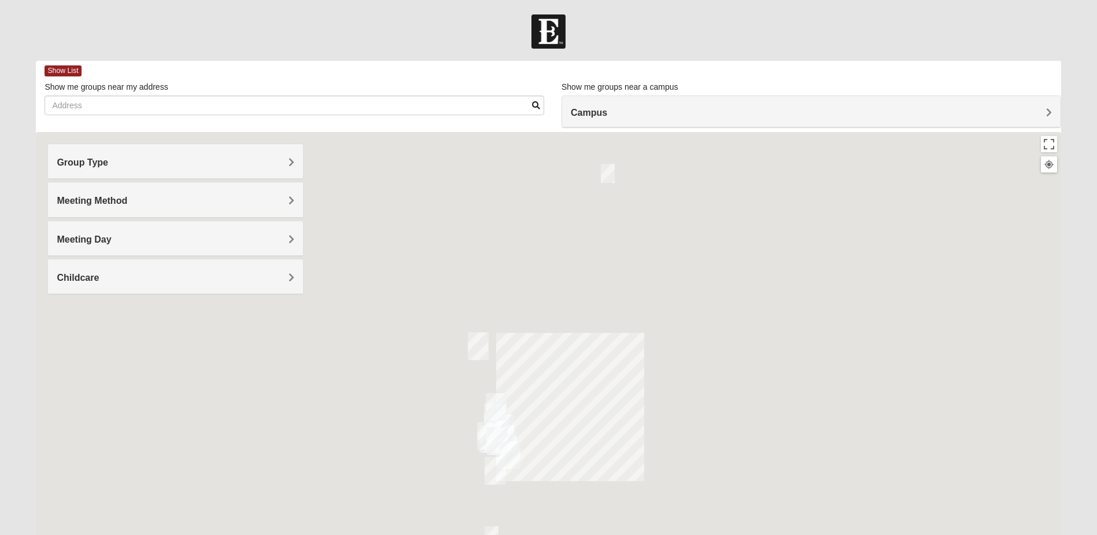
click at [95, 221] on div "Meeting Day" at bounding box center [175, 238] width 255 height 34
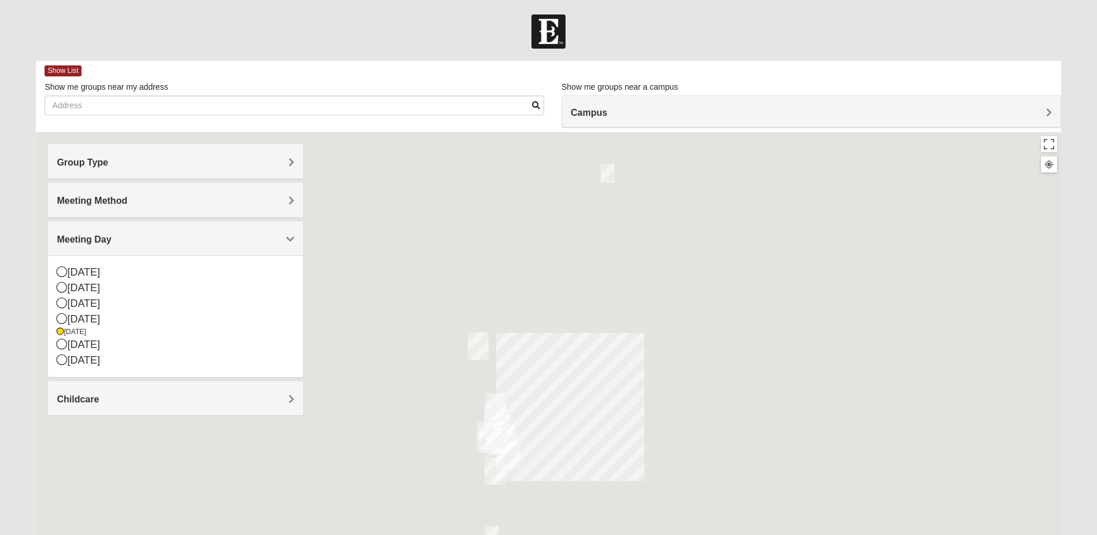
click at [402, 445] on div at bounding box center [548, 363] width 1025 height 463
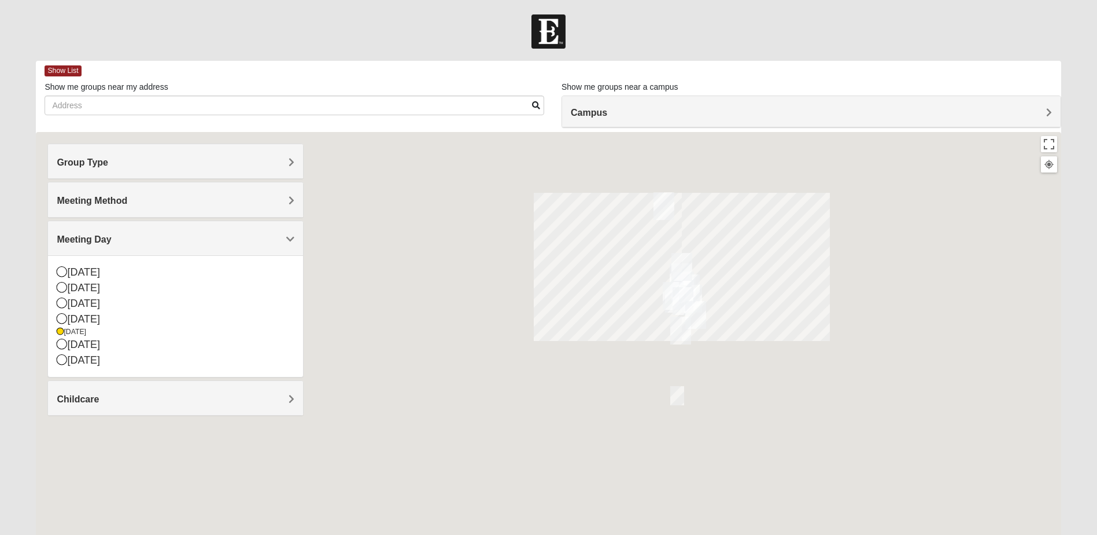
drag, startPoint x: 446, startPoint y: 456, endPoint x: 813, endPoint y: 218, distance: 437.9
click at [813, 218] on div at bounding box center [548, 363] width 1025 height 463
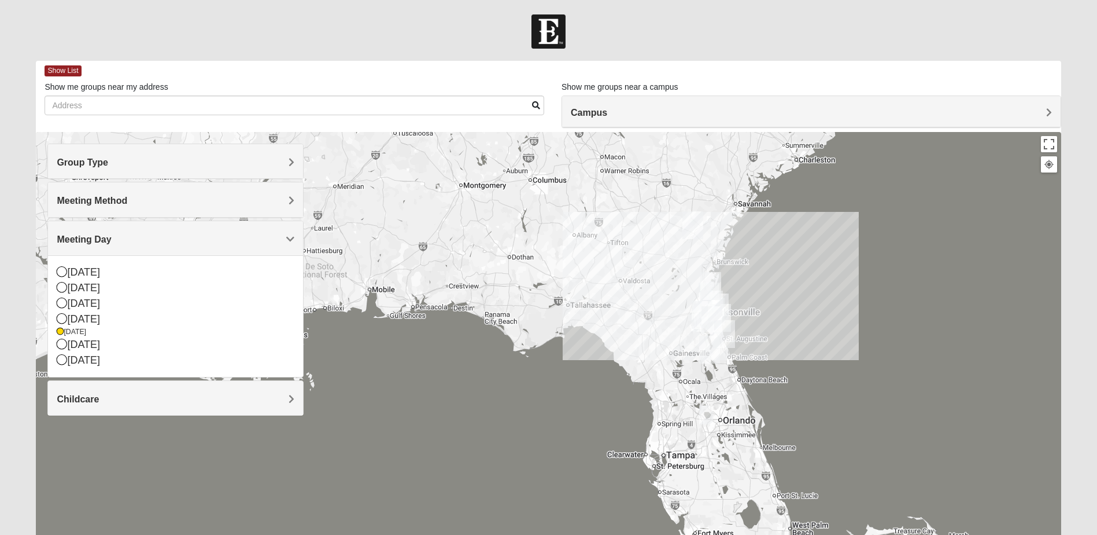
drag, startPoint x: 820, startPoint y: 253, endPoint x: 690, endPoint y: 355, distance: 165.3
click at [690, 355] on div at bounding box center [548, 363] width 1025 height 463
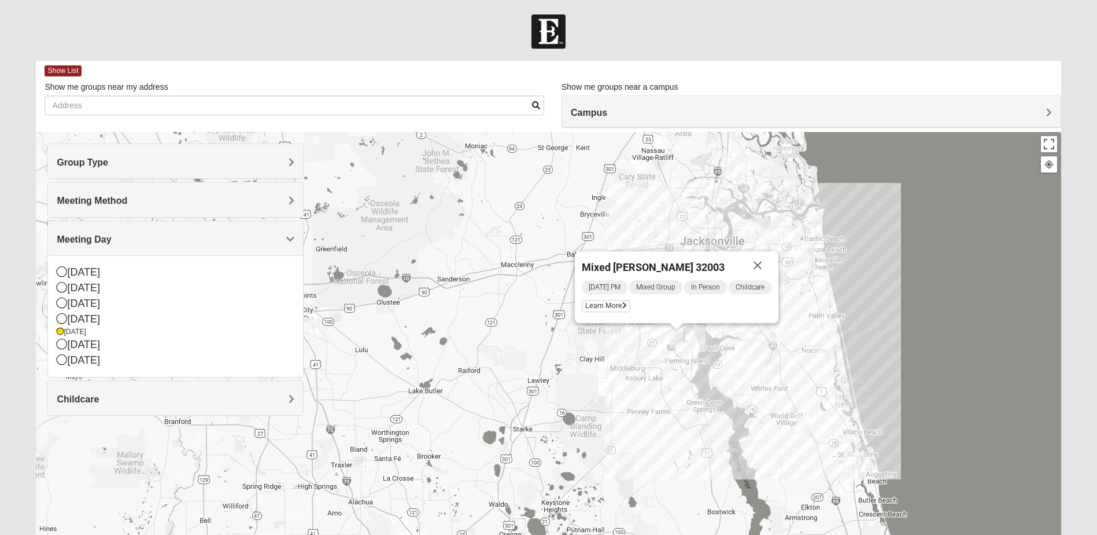
drag, startPoint x: 804, startPoint y: 206, endPoint x: 699, endPoint y: 418, distance: 237.0
click at [699, 418] on div "Mixed [PERSON_NAME] 32003 [DATE] PM Mixed Group In Person Childcare Learn More" at bounding box center [548, 363] width 1025 height 463
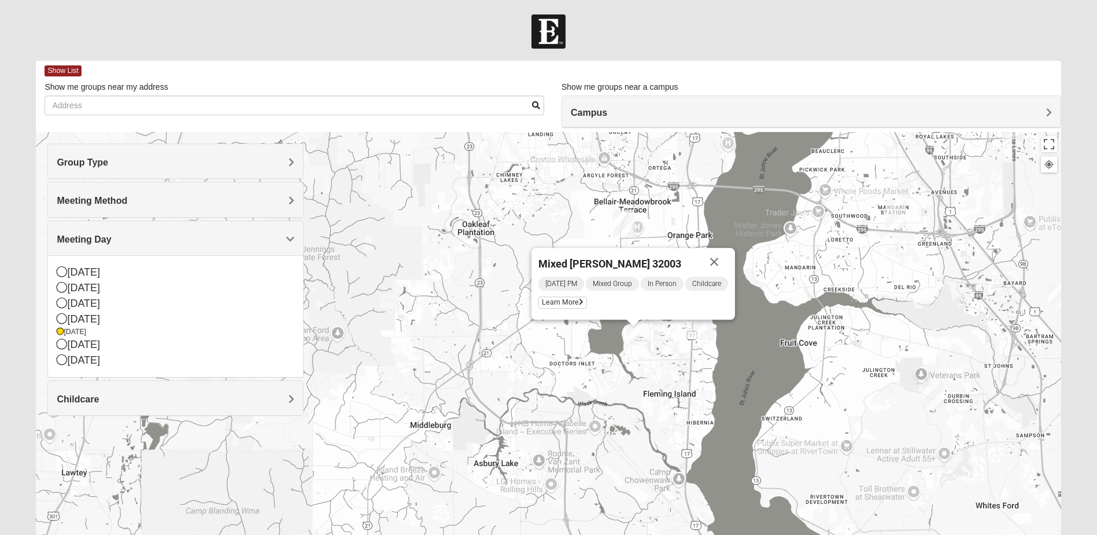
drag, startPoint x: 613, startPoint y: 264, endPoint x: 625, endPoint y: 361, distance: 98.0
click at [661, 386] on div "Mixed [PERSON_NAME] 32003 [DATE] PM Mixed Group In Person Childcare Learn More" at bounding box center [548, 363] width 1025 height 463
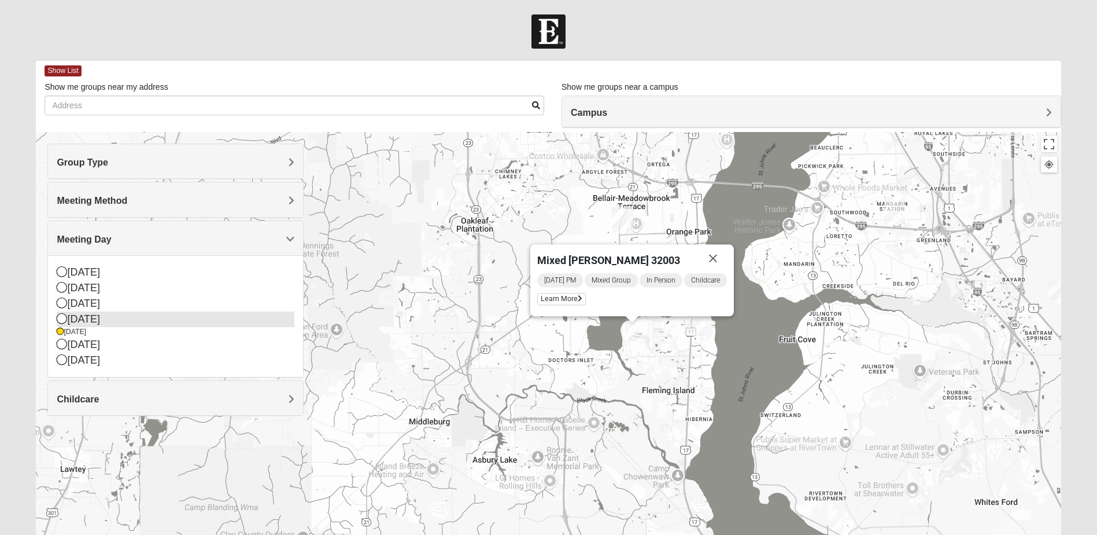
click at [64, 317] on icon at bounding box center [62, 318] width 10 height 10
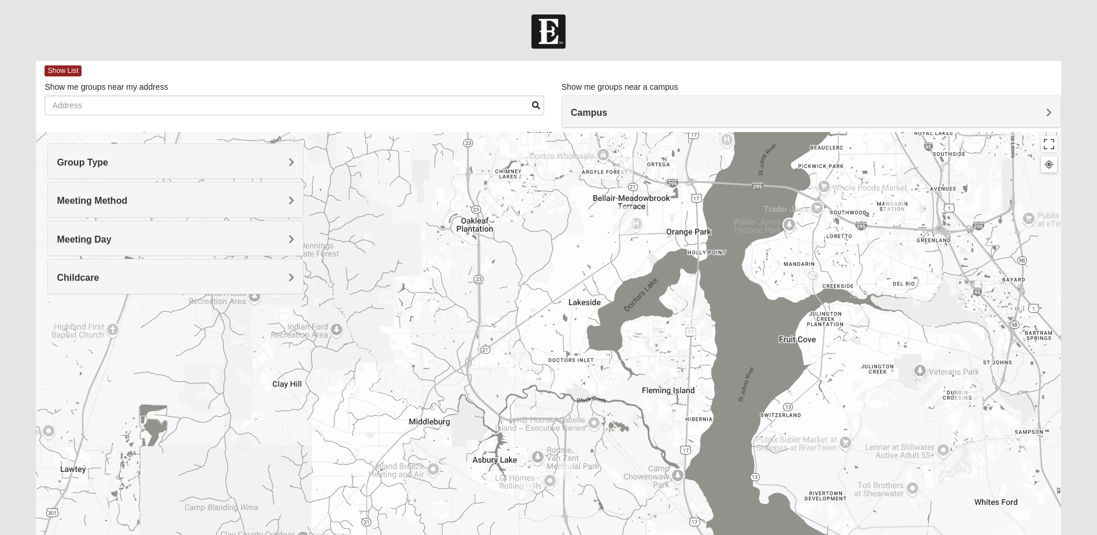
click at [71, 227] on div "Meeting Day" at bounding box center [175, 238] width 255 height 34
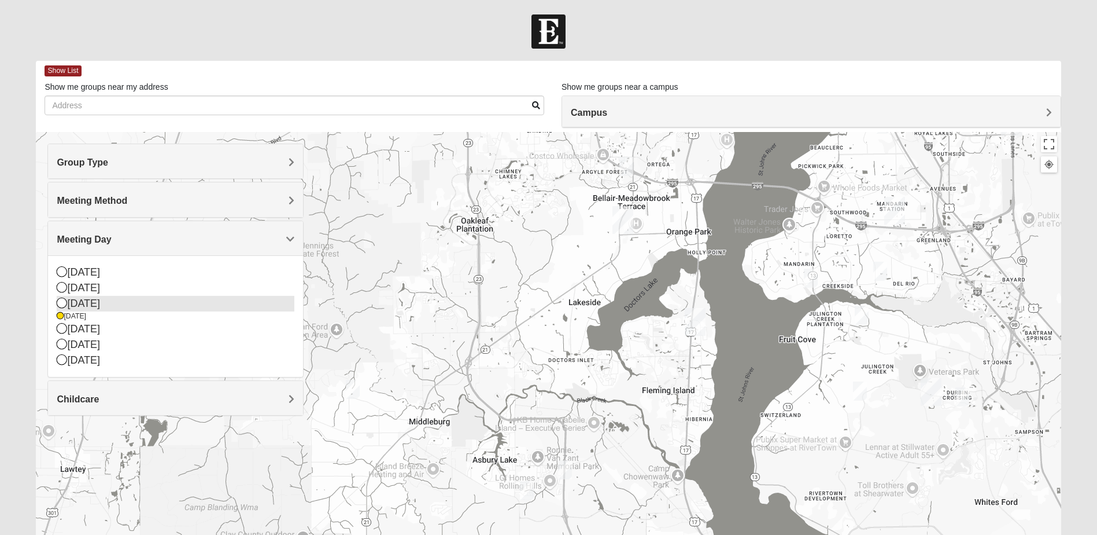
click at [64, 301] on icon at bounding box center [62, 302] width 10 height 10
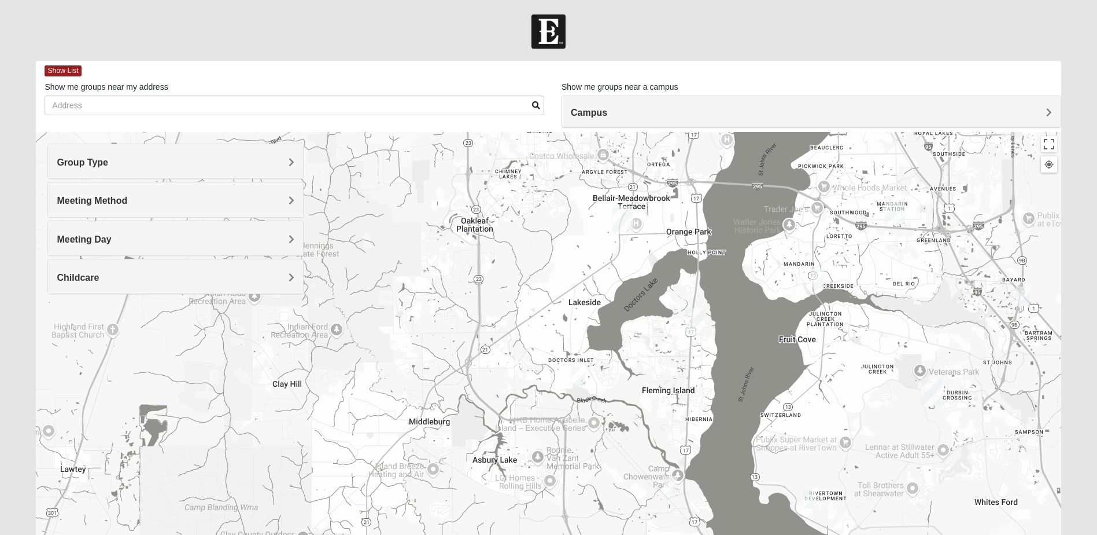
click at [63, 235] on span "Meeting Day" at bounding box center [84, 239] width 54 height 10
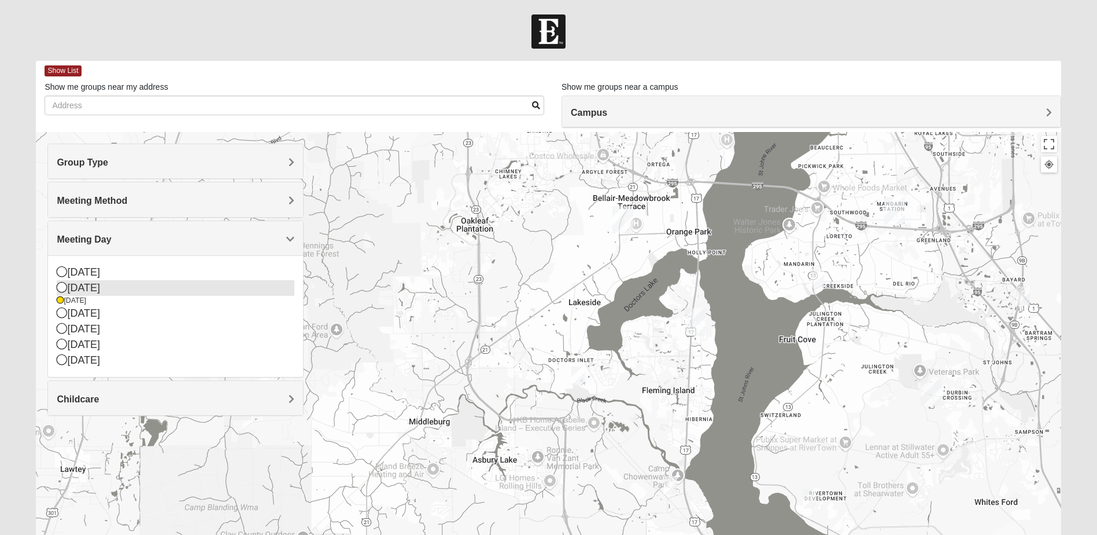
click at [61, 287] on icon at bounding box center [62, 287] width 10 height 10
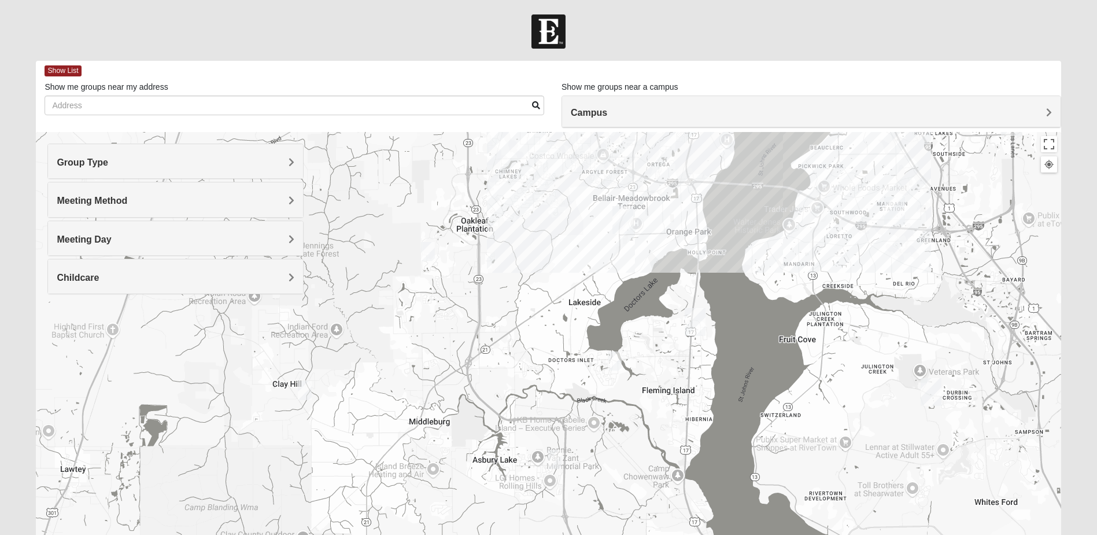
click at [77, 201] on span "Meeting Method" at bounding box center [92, 201] width 71 height 10
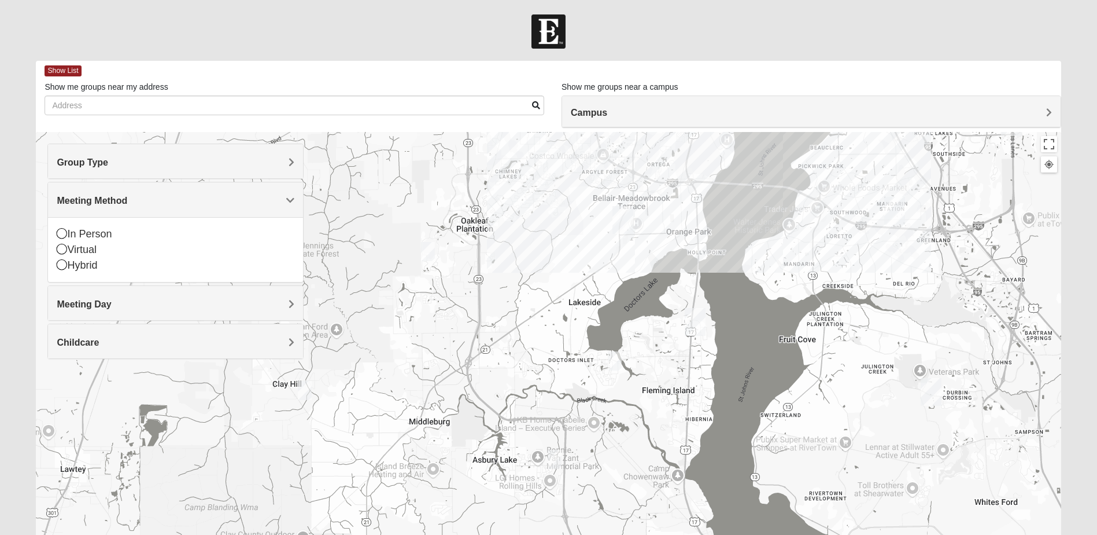
click at [80, 301] on span "Meeting Day" at bounding box center [84, 304] width 54 height 10
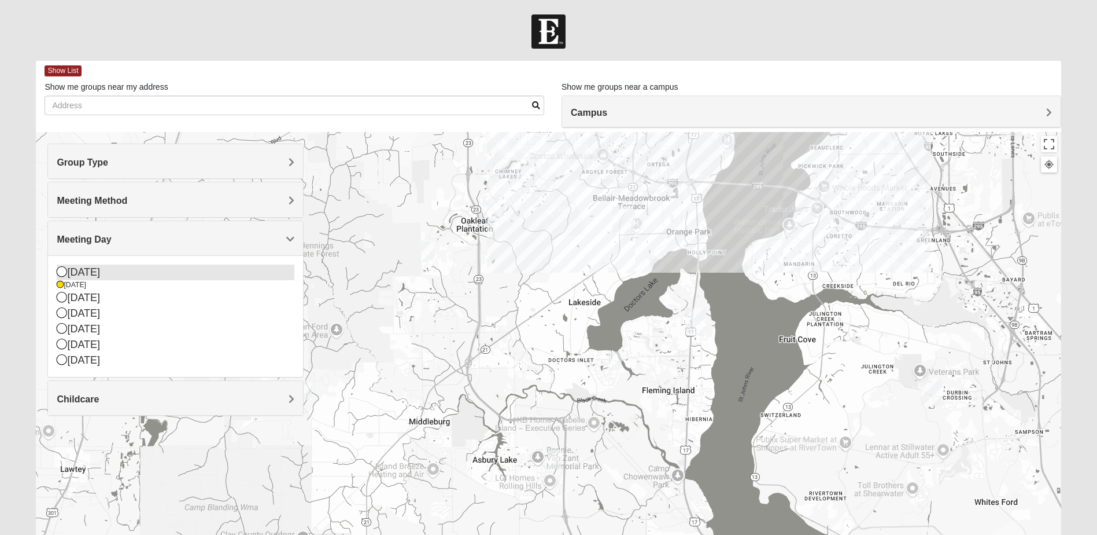
drag, startPoint x: 80, startPoint y: 301, endPoint x: 65, endPoint y: 271, distance: 33.1
click at [64, 271] on icon at bounding box center [62, 271] width 10 height 10
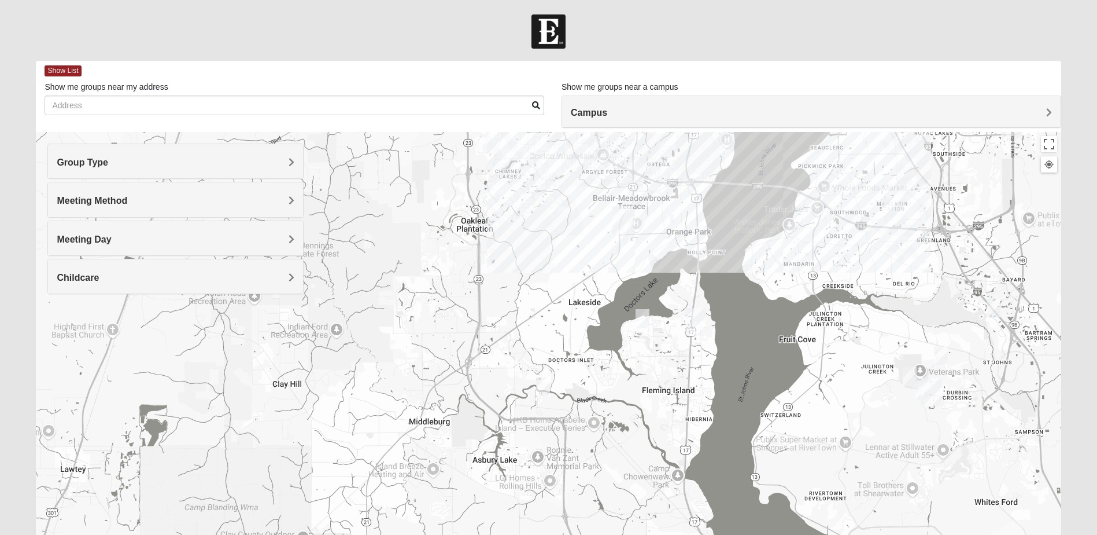
click at [637, 314] on img "Mixed Miller 32003" at bounding box center [643, 318] width 14 height 19
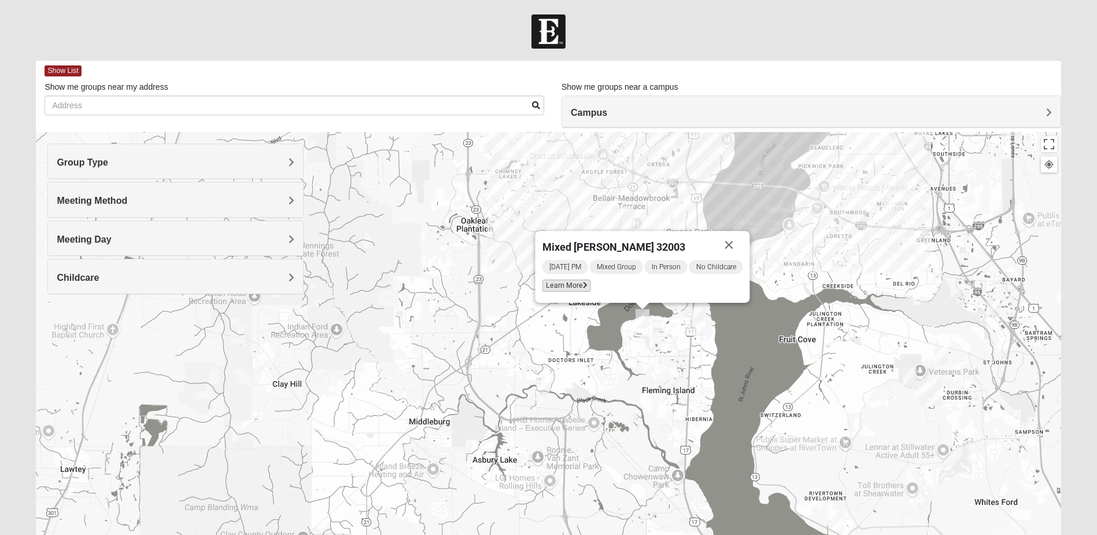
click at [567, 285] on span "Learn More" at bounding box center [567, 285] width 49 height 12
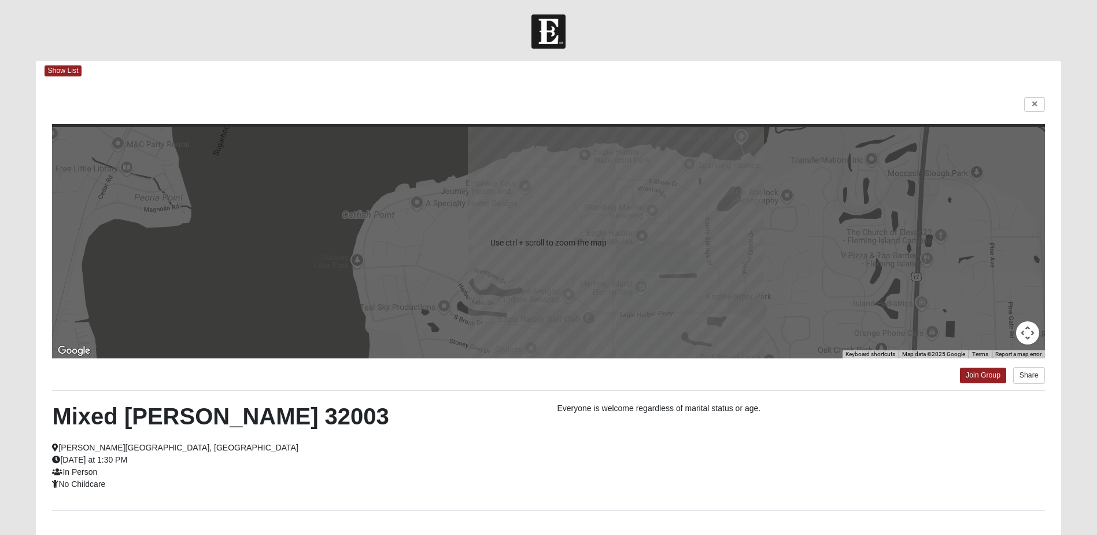
scroll to position [58, 0]
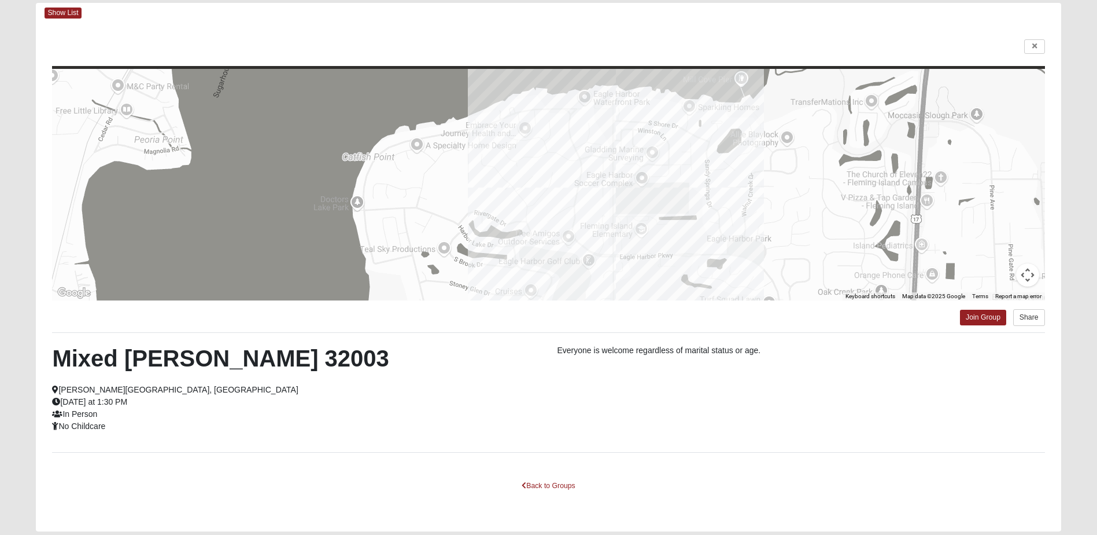
drag, startPoint x: 60, startPoint y: 13, endPoint x: 98, endPoint y: 18, distance: 38.5
click at [61, 13] on span "Show List" at bounding box center [63, 13] width 36 height 11
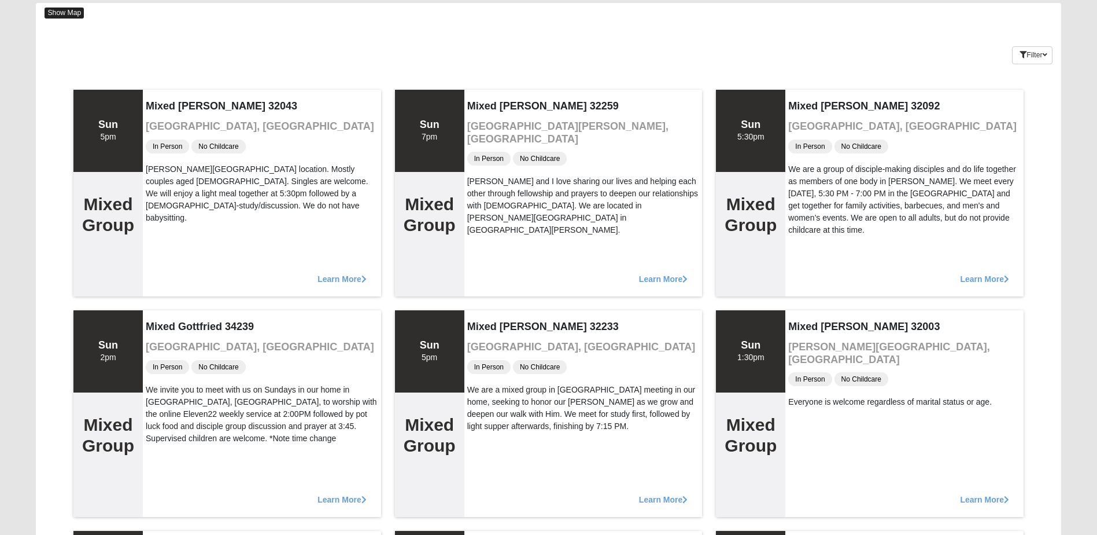
click at [64, 9] on span "Show Map" at bounding box center [64, 13] width 39 height 11
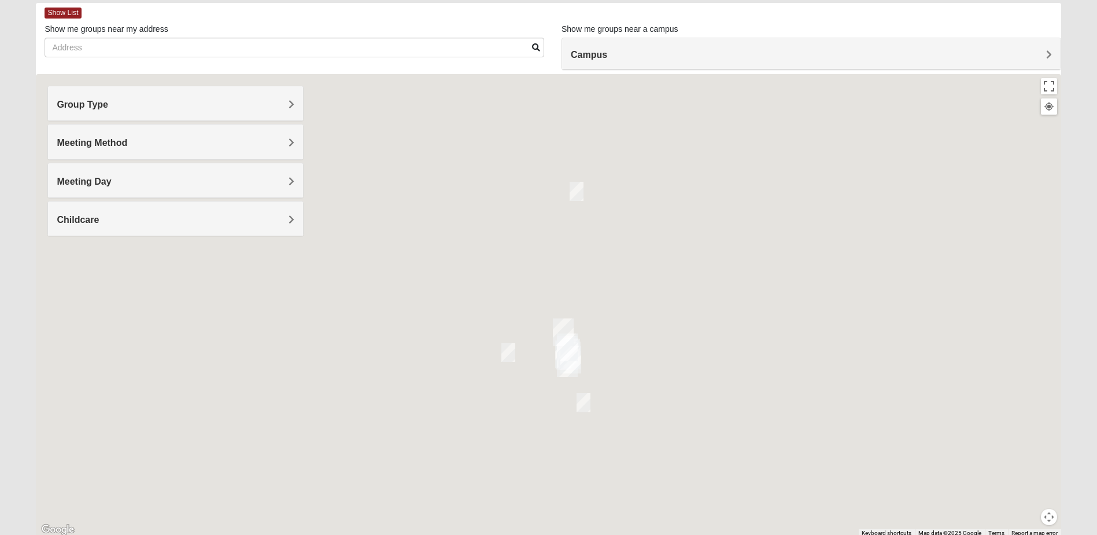
click at [97, 178] on span "Meeting Day" at bounding box center [84, 181] width 54 height 10
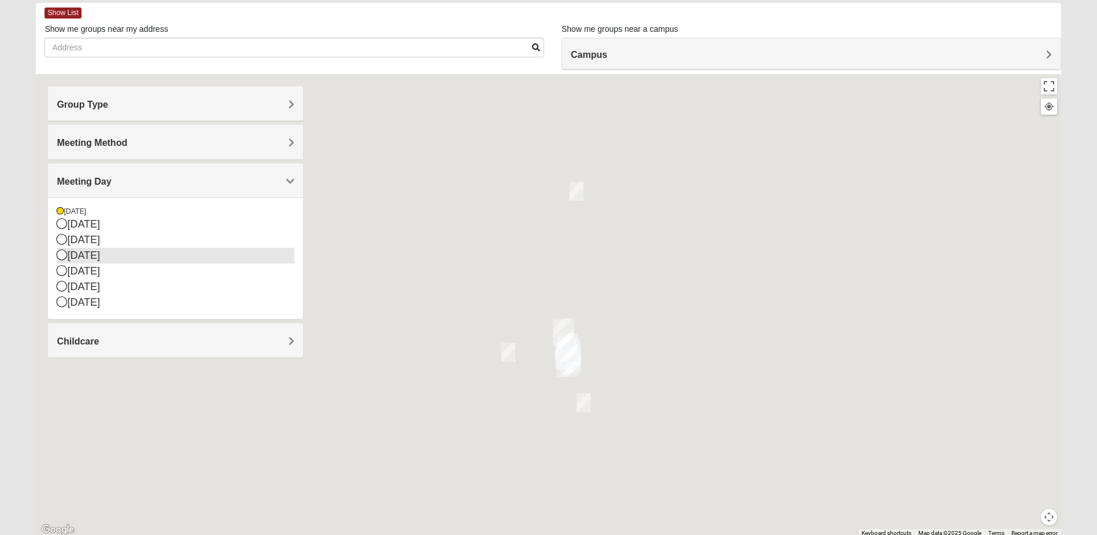
click at [61, 267] on icon at bounding box center [62, 270] width 10 height 10
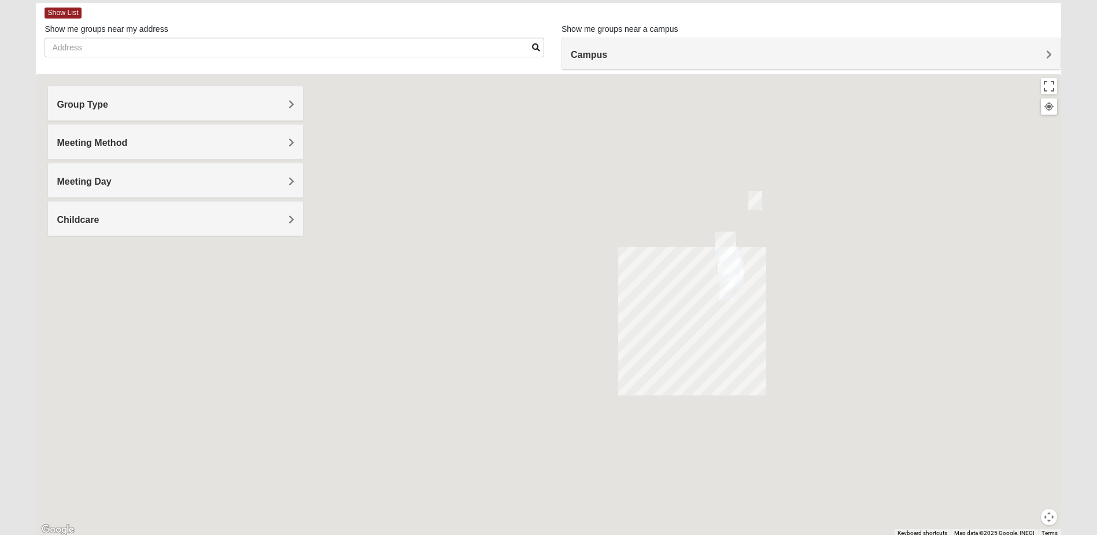
drag, startPoint x: 507, startPoint y: 410, endPoint x: 644, endPoint y: 336, distance: 156.1
click at [644, 336] on div at bounding box center [548, 305] width 1025 height 463
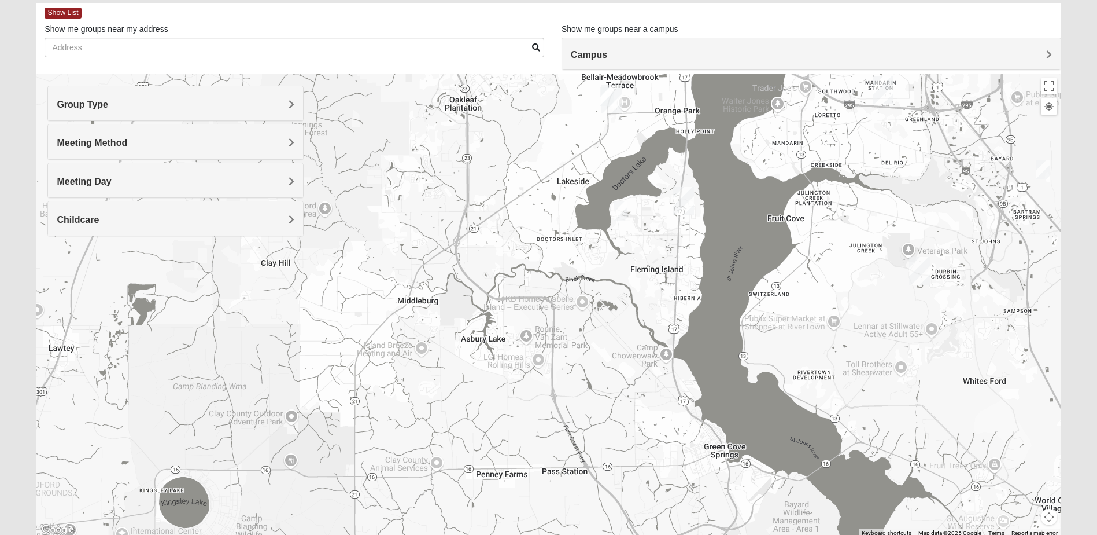
drag, startPoint x: 646, startPoint y: 154, endPoint x: 674, endPoint y: 244, distance: 93.5
click at [674, 244] on div at bounding box center [548, 305] width 1025 height 463
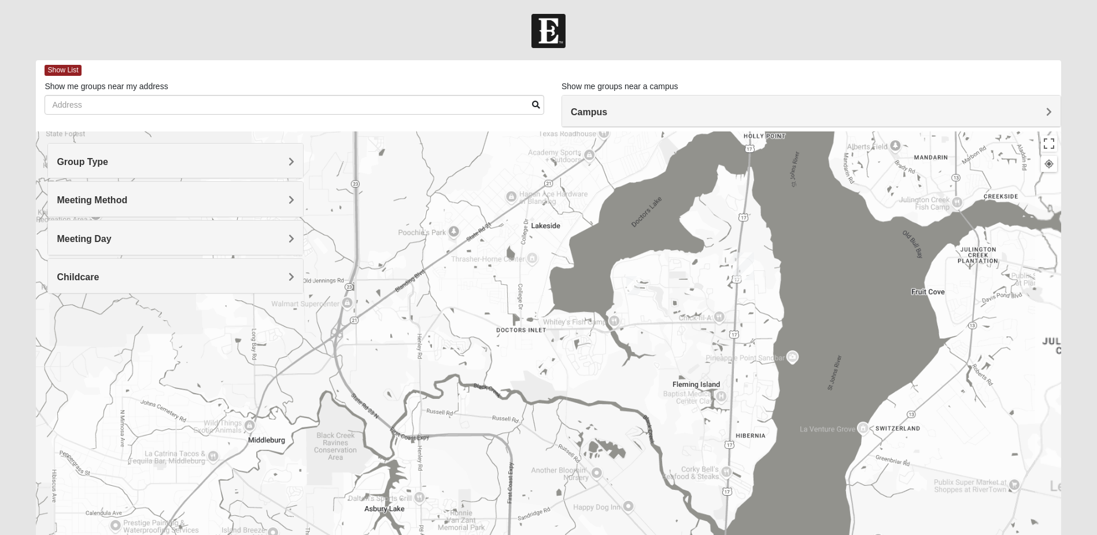
scroll to position [0, 0]
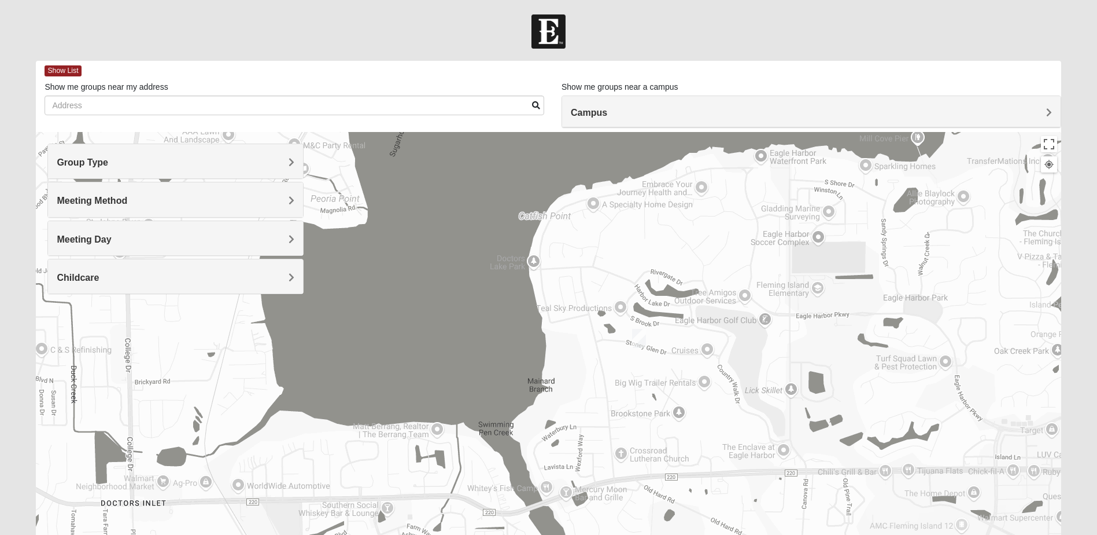
click at [684, 412] on div at bounding box center [548, 363] width 1025 height 463
drag, startPoint x: 122, startPoint y: 234, endPoint x: 144, endPoint y: 206, distance: 35.4
click at [123, 234] on h4 "Meeting Day" at bounding box center [176, 239] width 238 height 11
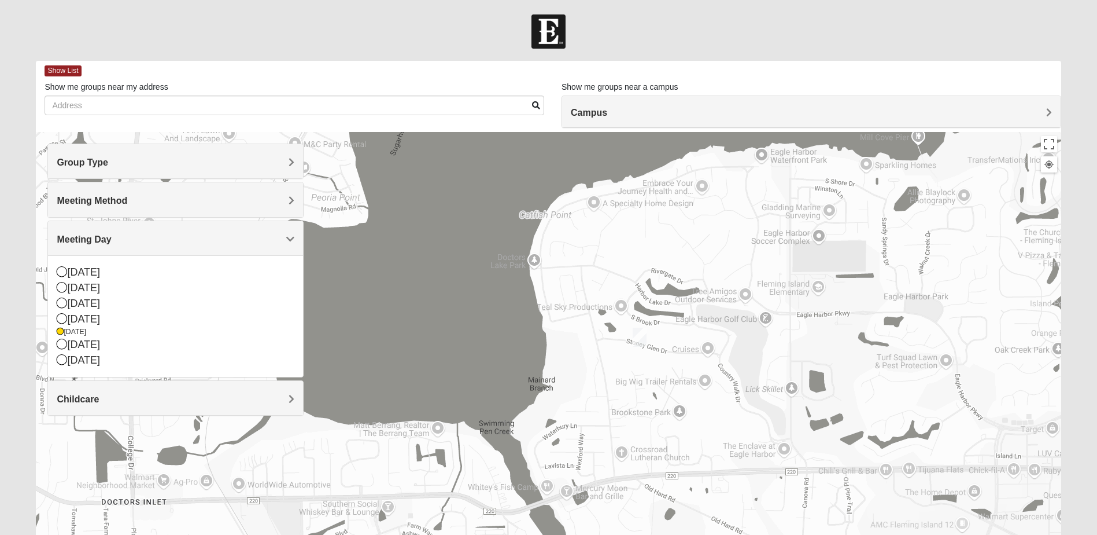
click at [642, 337] on img "Mixed Sims 32003" at bounding box center [640, 336] width 14 height 19
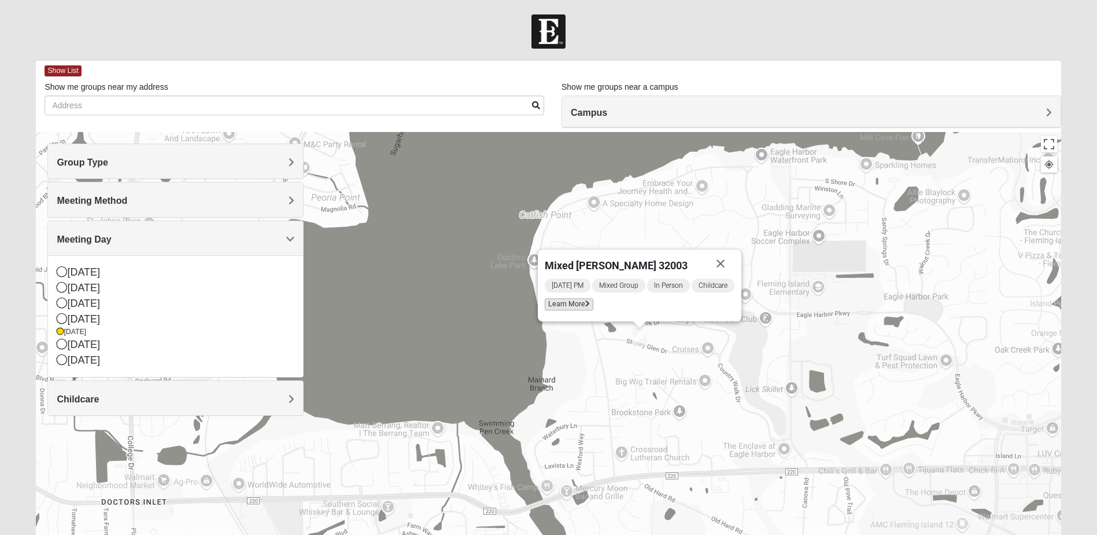
click at [585, 300] on span "Learn More" at bounding box center [569, 304] width 49 height 12
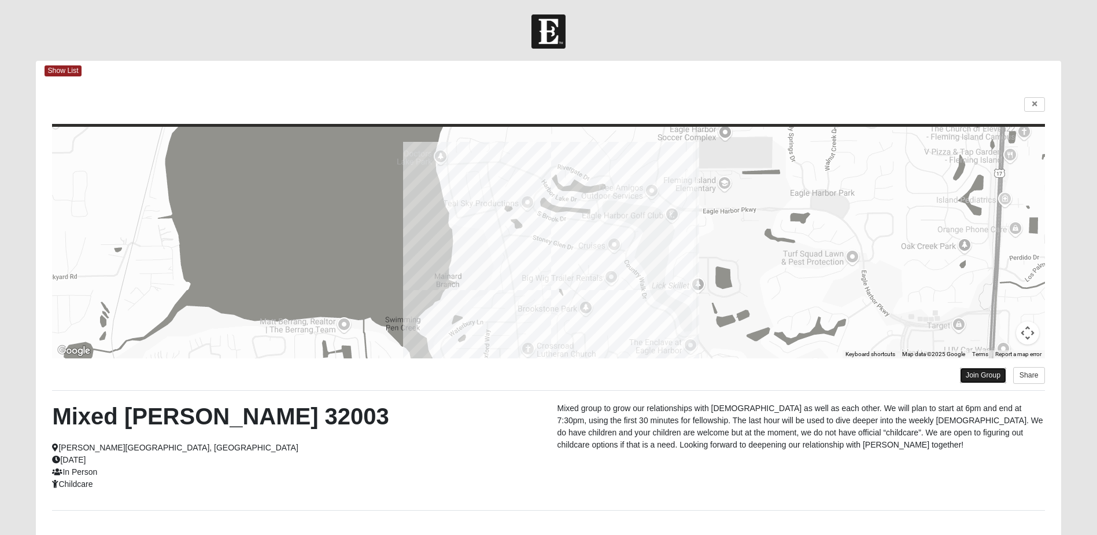
click at [991, 375] on link "Join Group" at bounding box center [983, 375] width 46 height 16
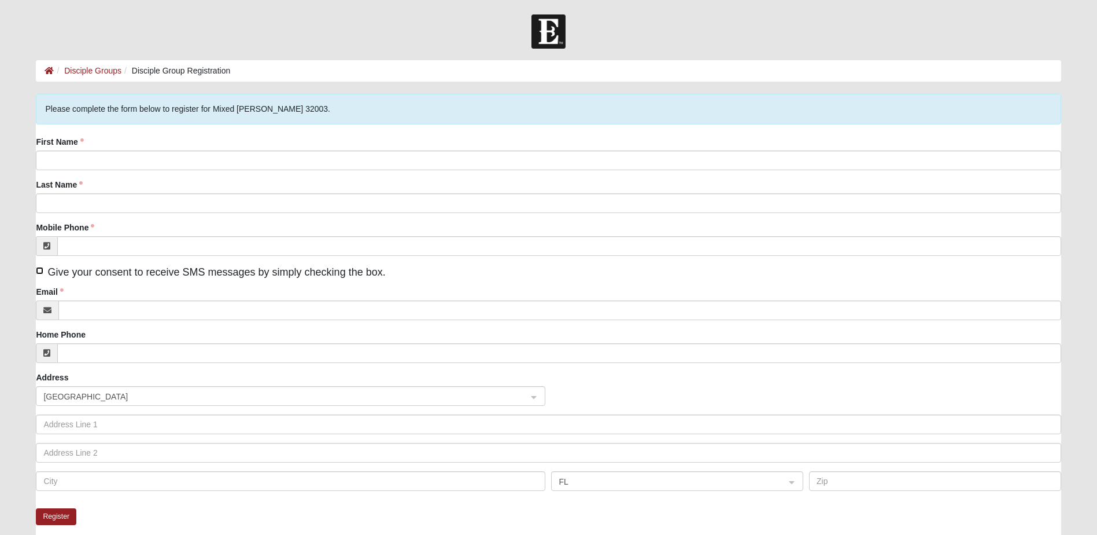
click at [40, 271] on input "Give your consent to receive SMS messages by simply checking the box." at bounding box center [40, 271] width 8 height 8
checkbox input "true"
click at [85, 161] on input "First Name" at bounding box center [548, 160] width 1025 height 20
type input "Todd"
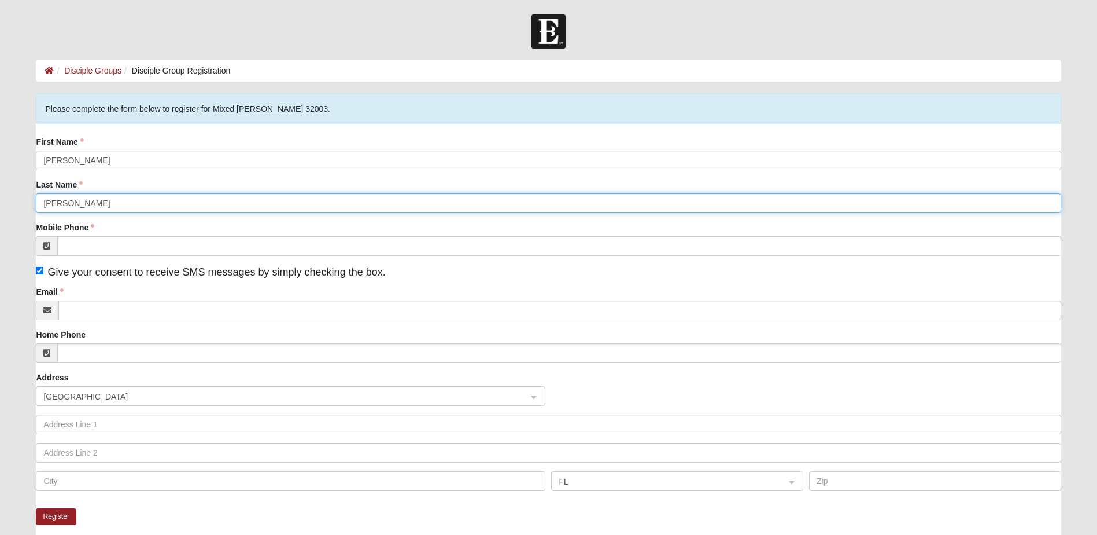
type input "Tetterton"
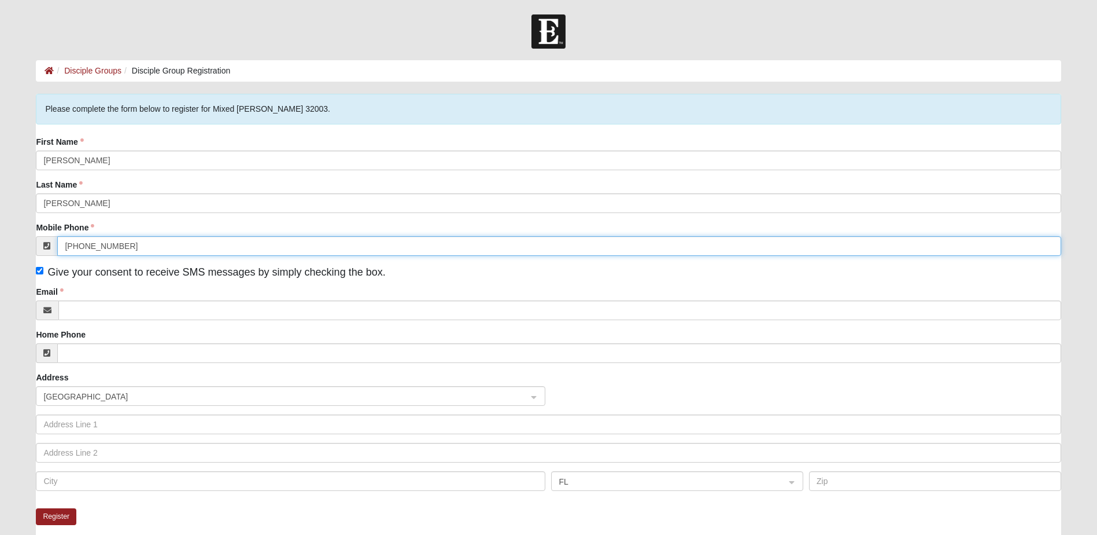
type input "(813) 240-2808"
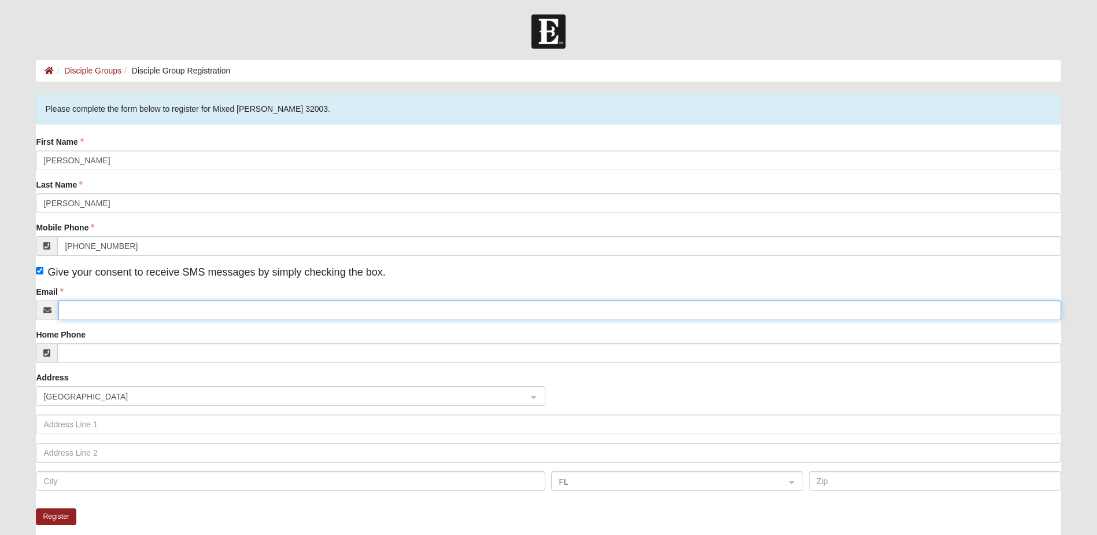
click at [146, 310] on input "Email" at bounding box center [559, 310] width 1003 height 20
type input "gttetterton@gmail.com"
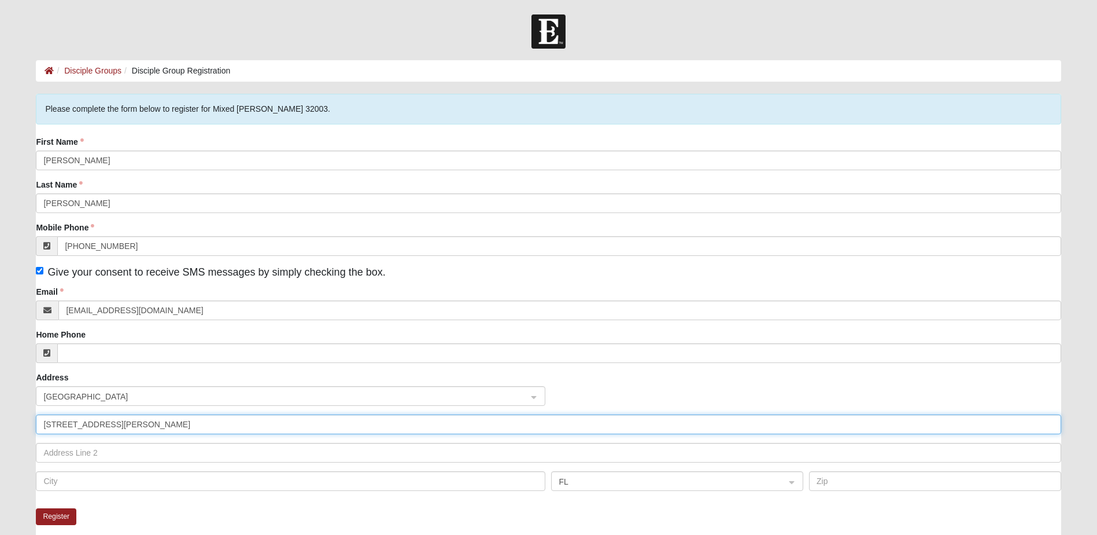
type input "16 Harmony Hall Rd"
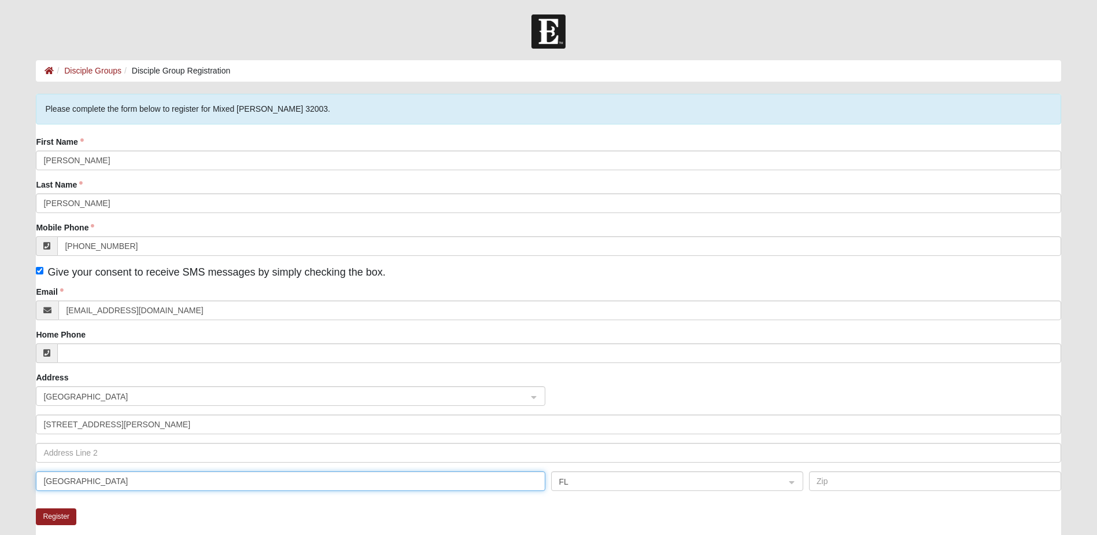
type input "Middleburg"
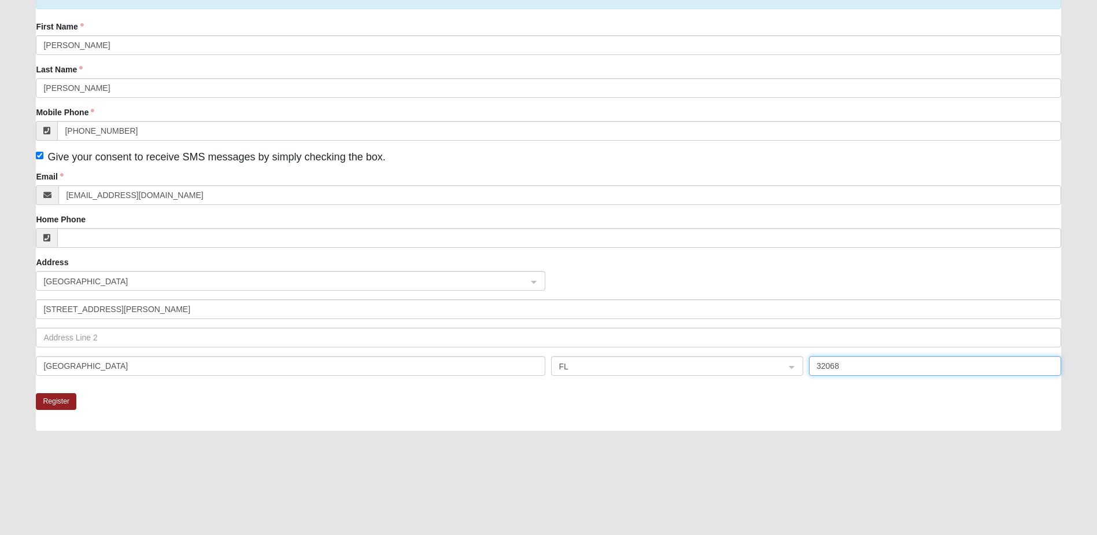
scroll to position [116, 0]
type input "32068"
click at [61, 399] on button "Register" at bounding box center [56, 400] width 40 height 17
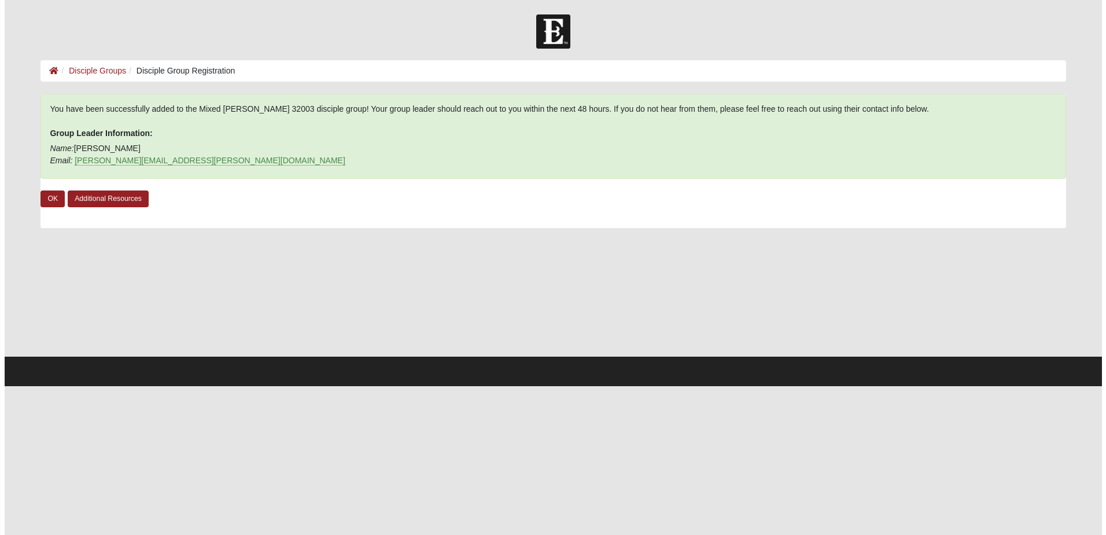
scroll to position [0, 0]
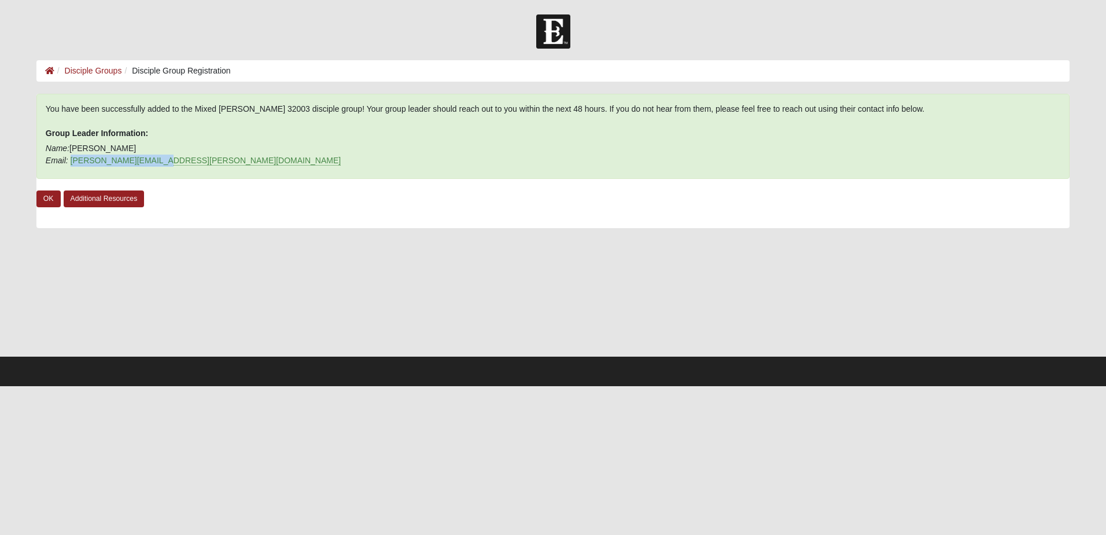
drag, startPoint x: 159, startPoint y: 160, endPoint x: 69, endPoint y: 165, distance: 89.2
click at [69, 165] on p "Name: Mike Sims Email: sims.p.mike@gmail.com" at bounding box center [553, 154] width 1015 height 24
click at [42, 197] on link "OK" at bounding box center [48, 198] width 24 height 17
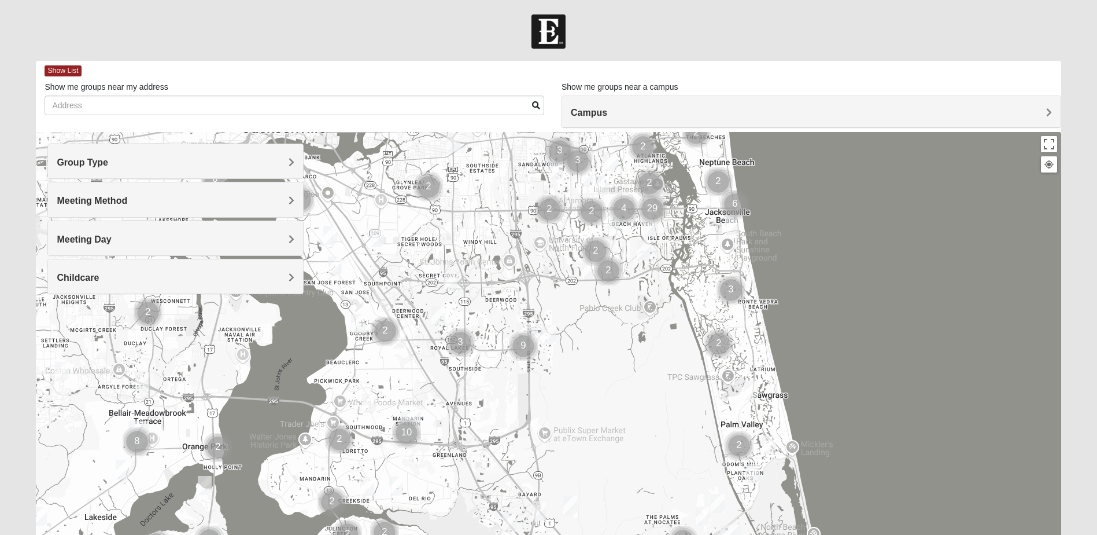
drag, startPoint x: 324, startPoint y: 439, endPoint x: 407, endPoint y: 321, distance: 143.6
click at [430, 285] on div at bounding box center [548, 363] width 1025 height 463
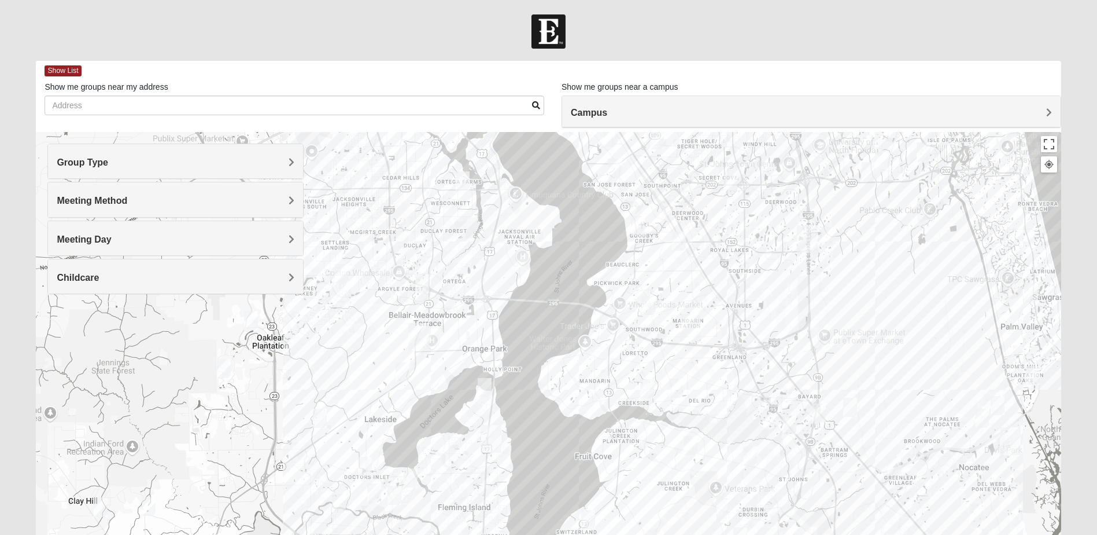
drag, startPoint x: 378, startPoint y: 389, endPoint x: 659, endPoint y: 272, distance: 305.2
click at [659, 272] on div at bounding box center [548, 363] width 1025 height 463
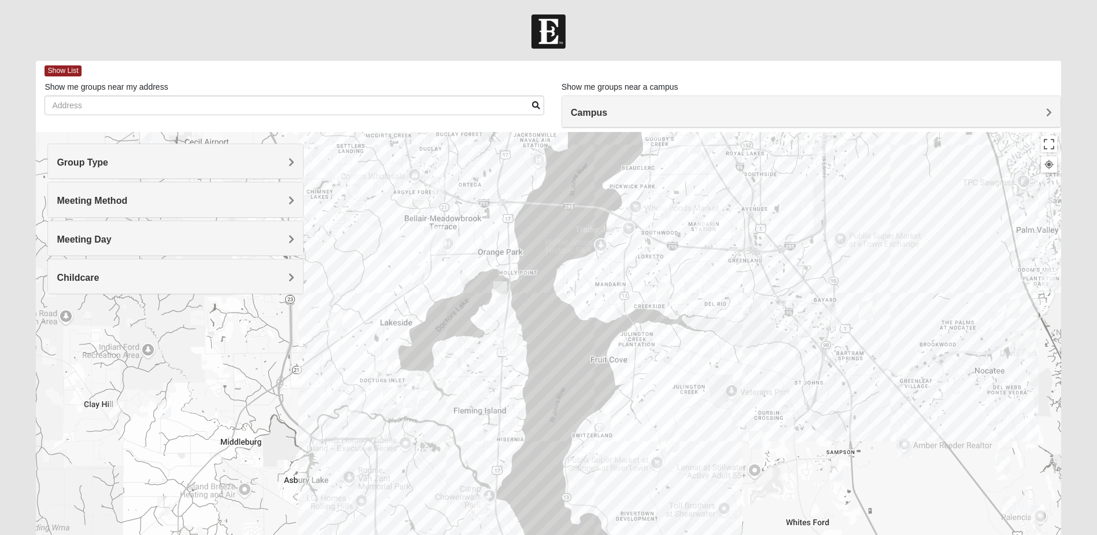
drag, startPoint x: 588, startPoint y: 408, endPoint x: 607, endPoint y: 307, distance: 102.5
click at [605, 308] on div at bounding box center [548, 363] width 1025 height 463
